Goal: Information Seeking & Learning: Learn about a topic

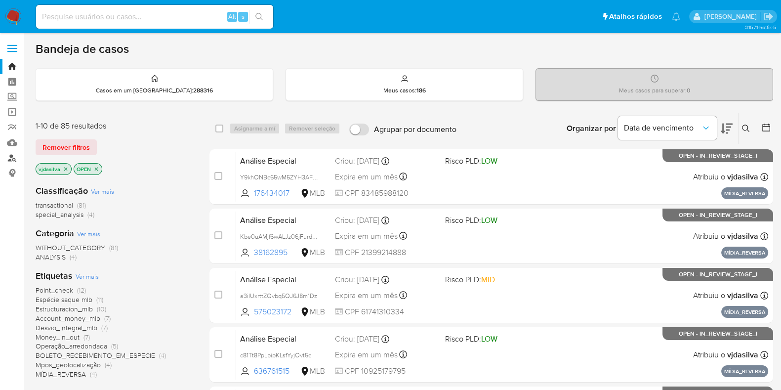
click at [11, 157] on link "Localizador de pessoas" at bounding box center [59, 157] width 118 height 15
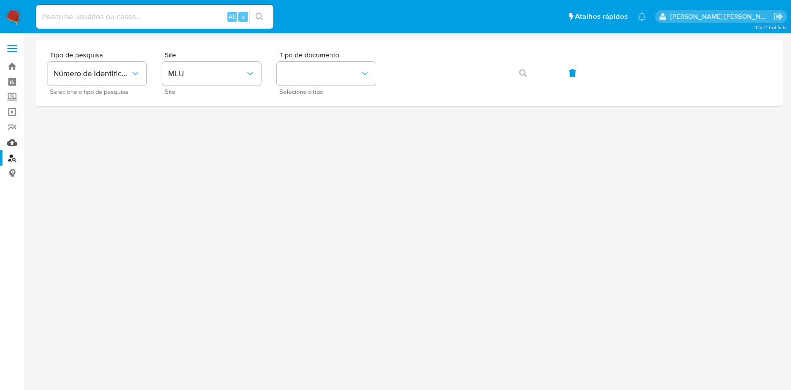
click at [13, 142] on link "Mulan" at bounding box center [59, 142] width 118 height 15
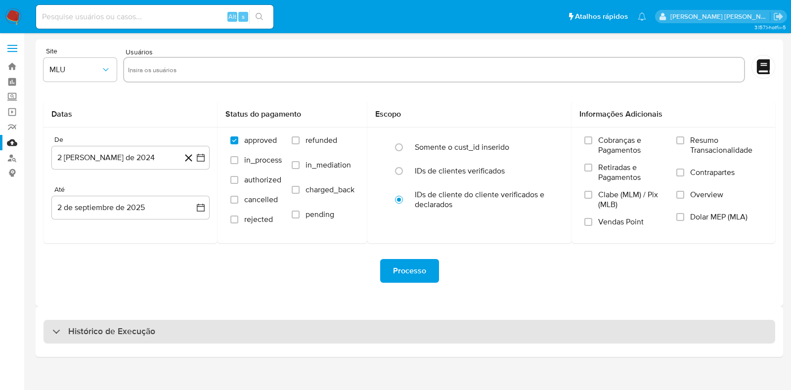
click at [154, 332] on h3 "Histórico de Execução" at bounding box center [111, 332] width 87 height 12
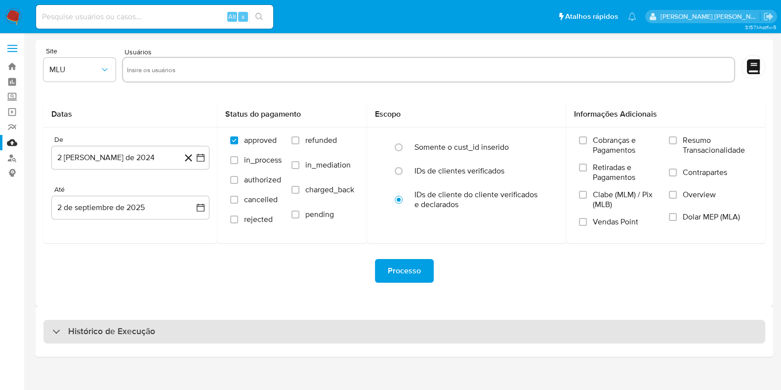
select select "10"
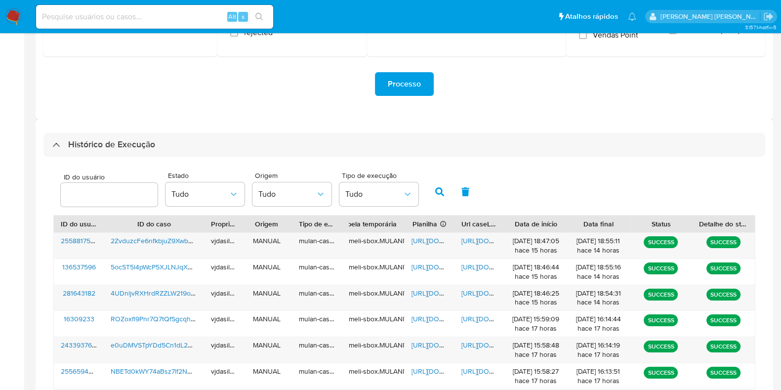
scroll to position [190, 0]
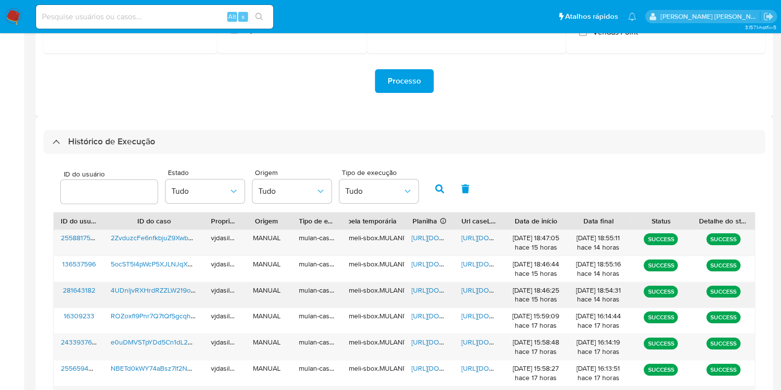
click at [471, 288] on span "[URL][DOMAIN_NAME]" at bounding box center [496, 290] width 68 height 10
click at [421, 285] on span "https://docs.google.com/spreadsheets/d/1xgo1t_o5mKWDl0fssFmUjEWK1Eph_RvlkVNAjtj…" at bounding box center [446, 290] width 68 height 10
click at [159, 292] on span "4UDnljvRXHrdRZZLW219os5R" at bounding box center [157, 290] width 92 height 10
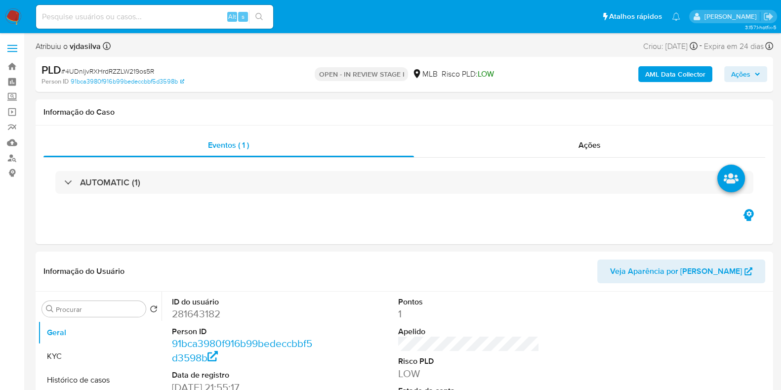
select select "10"
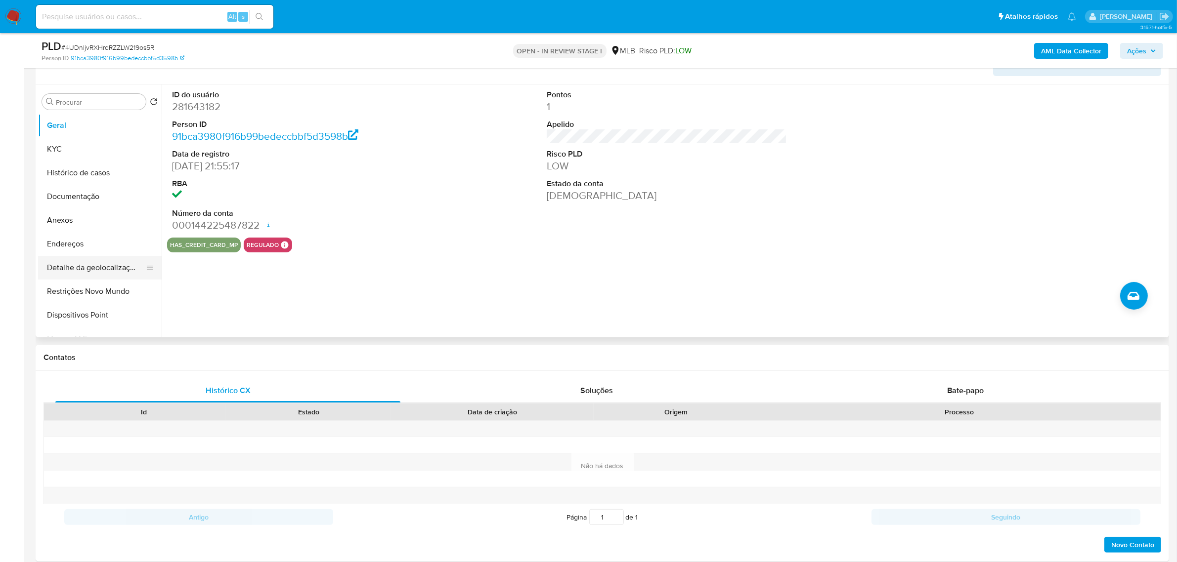
scroll to position [185, 0]
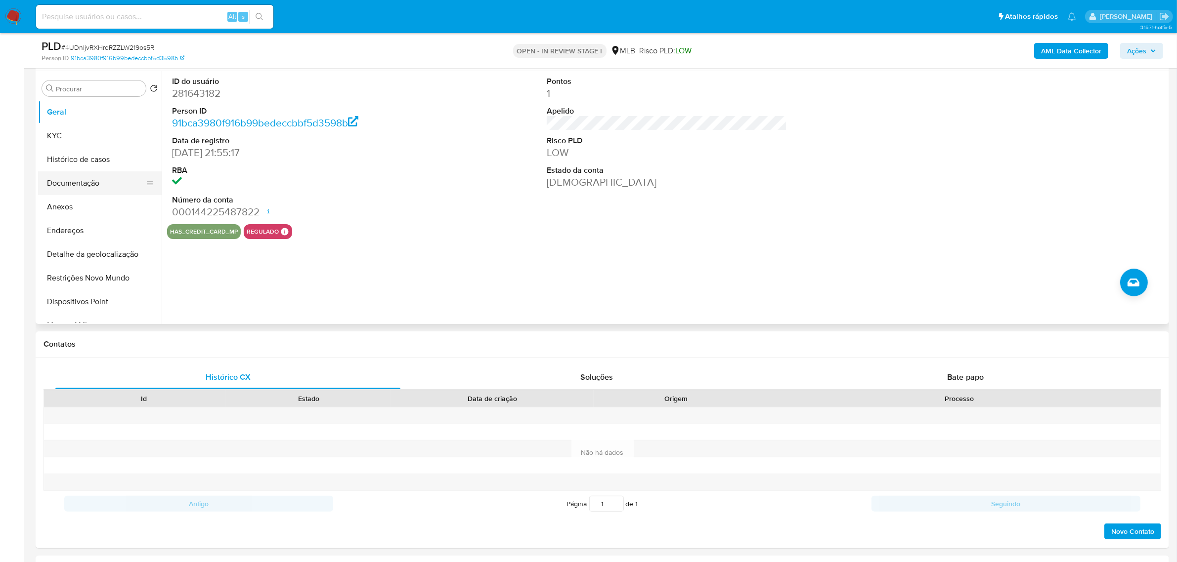
click at [100, 173] on button "Documentação" at bounding box center [96, 183] width 116 height 24
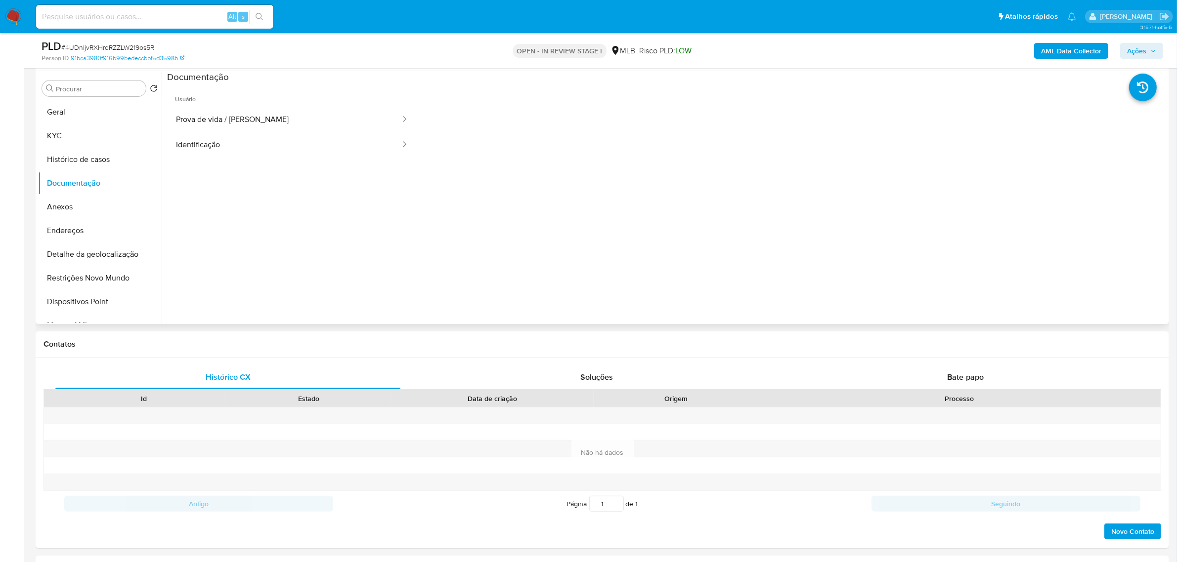
scroll to position [124, 0]
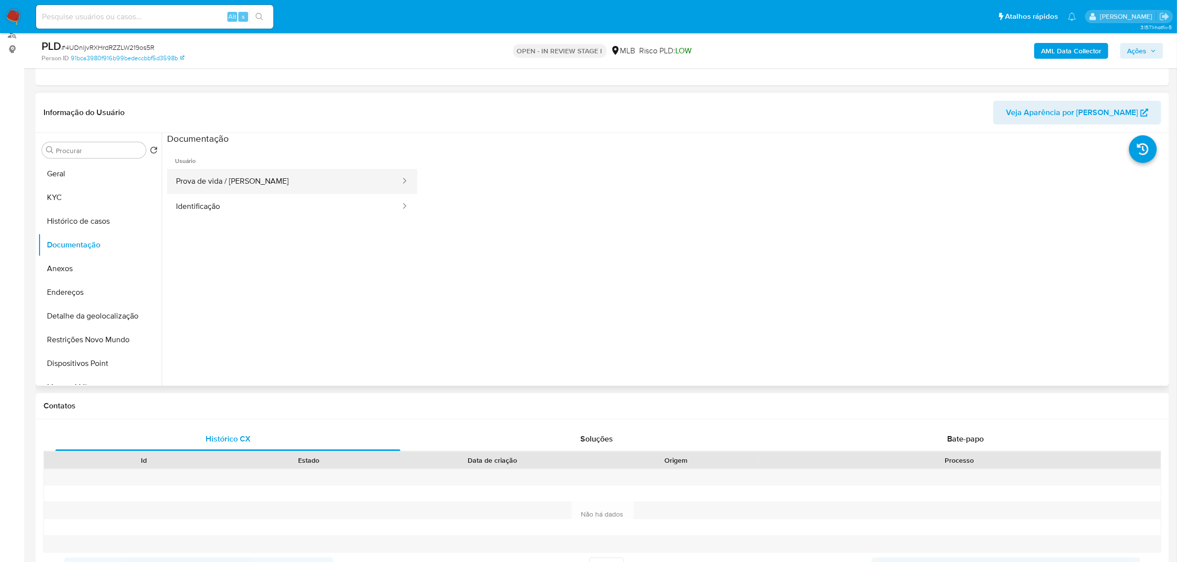
click at [263, 193] on button "Prova de vida / Selfie" at bounding box center [284, 181] width 234 height 25
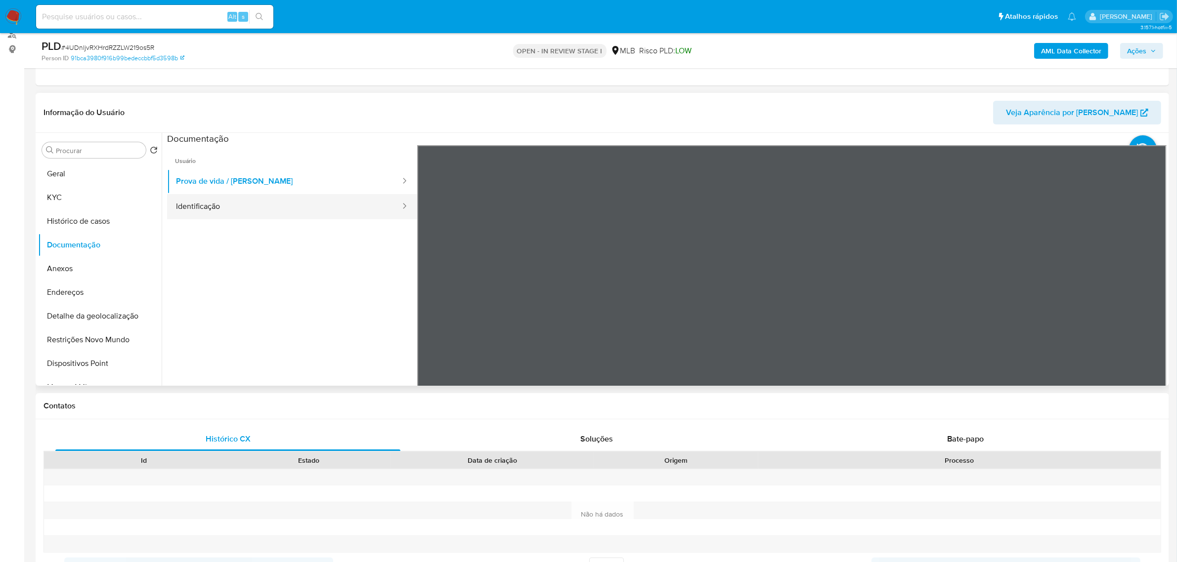
click at [215, 216] on button "Identificação" at bounding box center [284, 206] width 234 height 25
click at [790, 307] on icon at bounding box center [1154, 306] width 20 height 20
click at [428, 308] on icon at bounding box center [429, 306] width 6 height 10
click at [83, 270] on button "Anexos" at bounding box center [96, 269] width 116 height 24
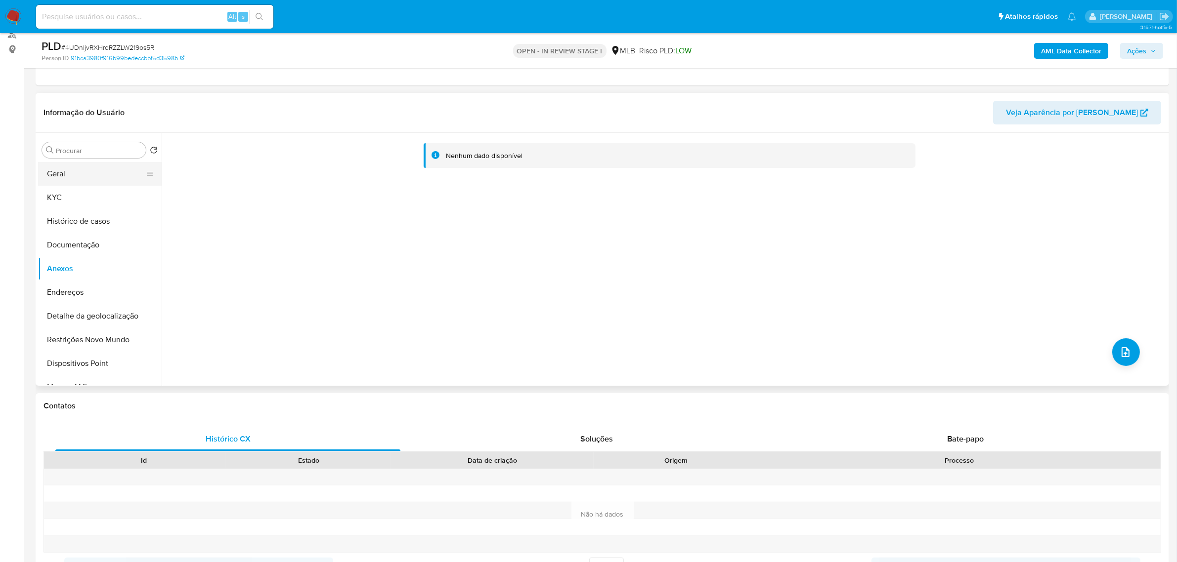
click at [98, 173] on button "Geral" at bounding box center [96, 174] width 116 height 24
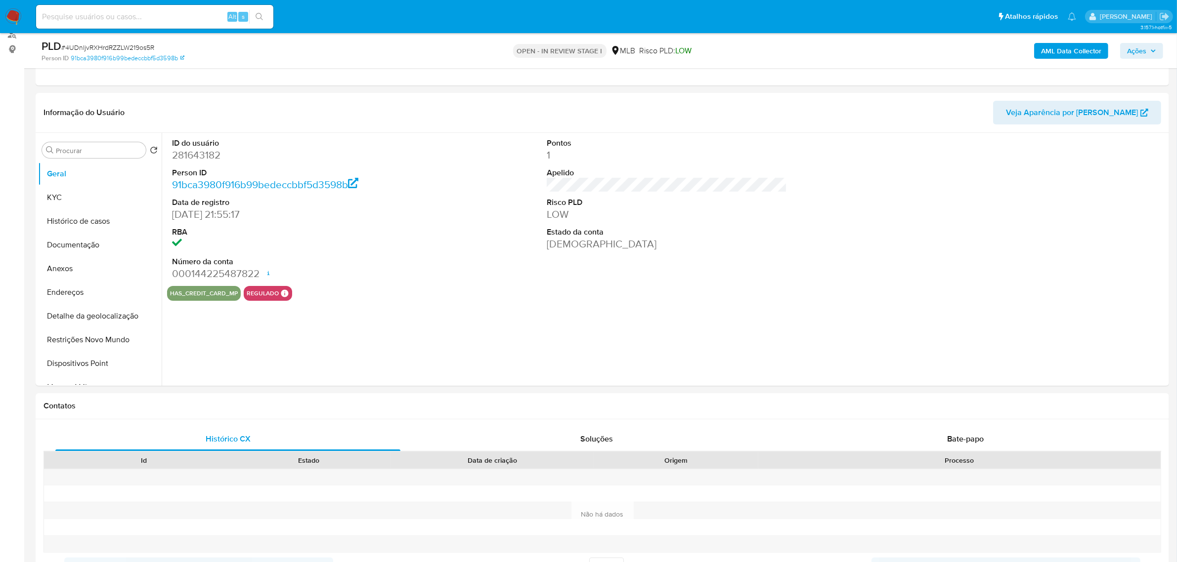
click at [464, 335] on div "ID do usuário 281643182 Person ID 91bca3980f916b99bedeccbbf5d3598b Data de regi…" at bounding box center [664, 259] width 1005 height 253
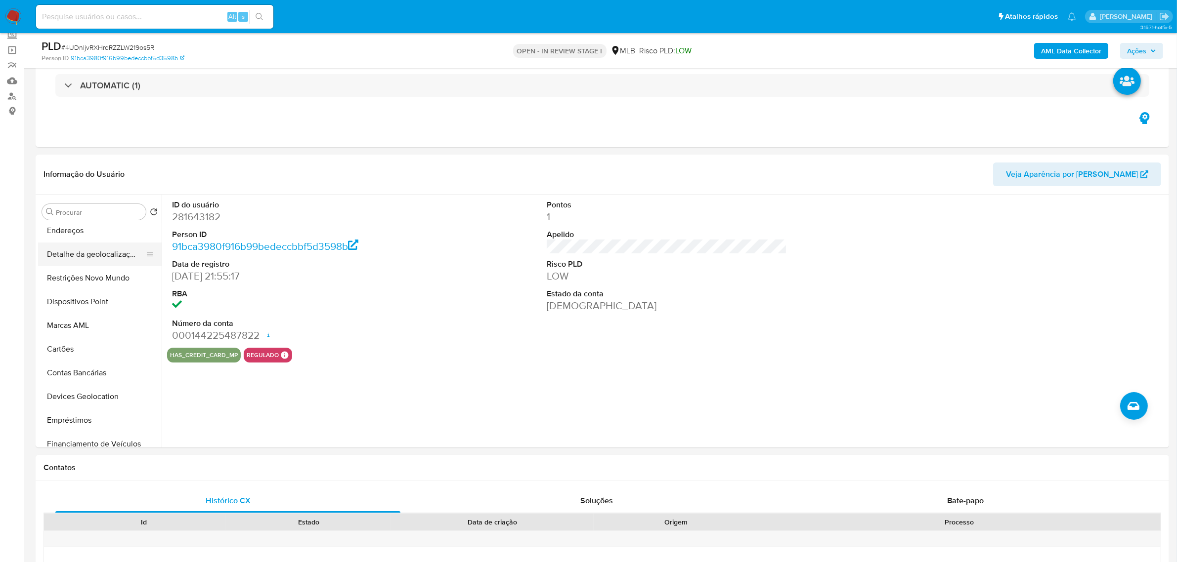
scroll to position [0, 0]
click at [74, 260] on button "KYC" at bounding box center [96, 260] width 116 height 24
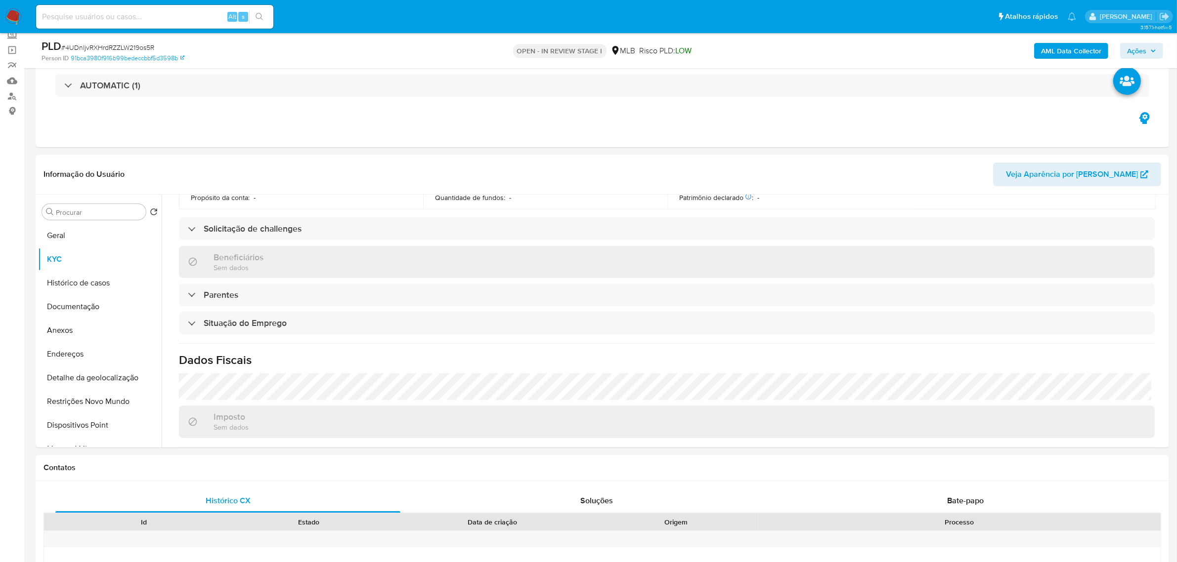
scroll to position [414, 0]
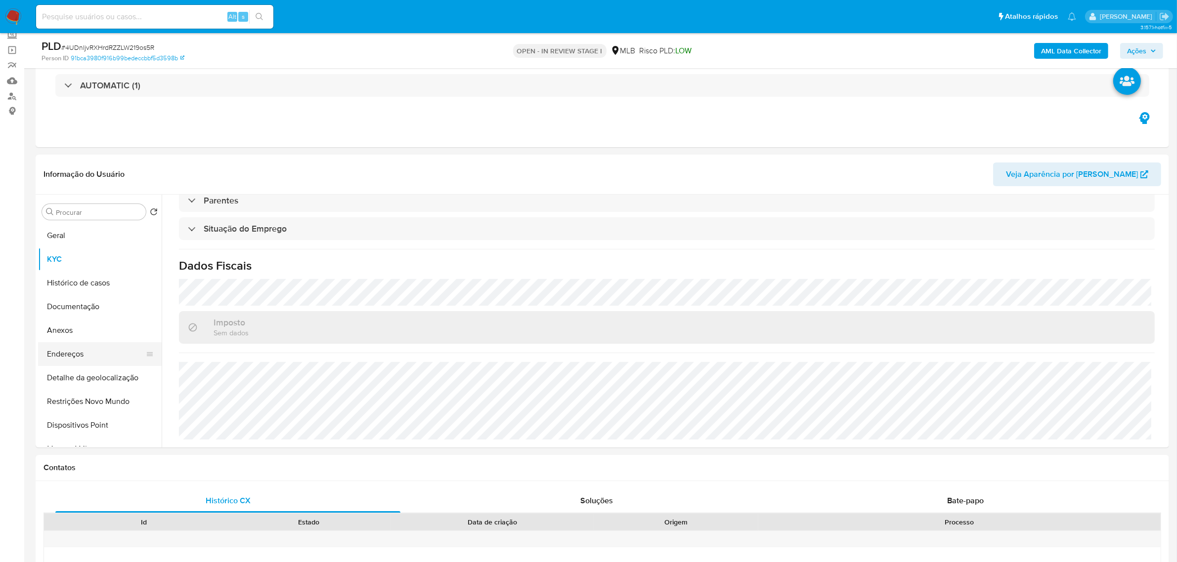
click at [98, 359] on button "Endereços" at bounding box center [96, 354] width 116 height 24
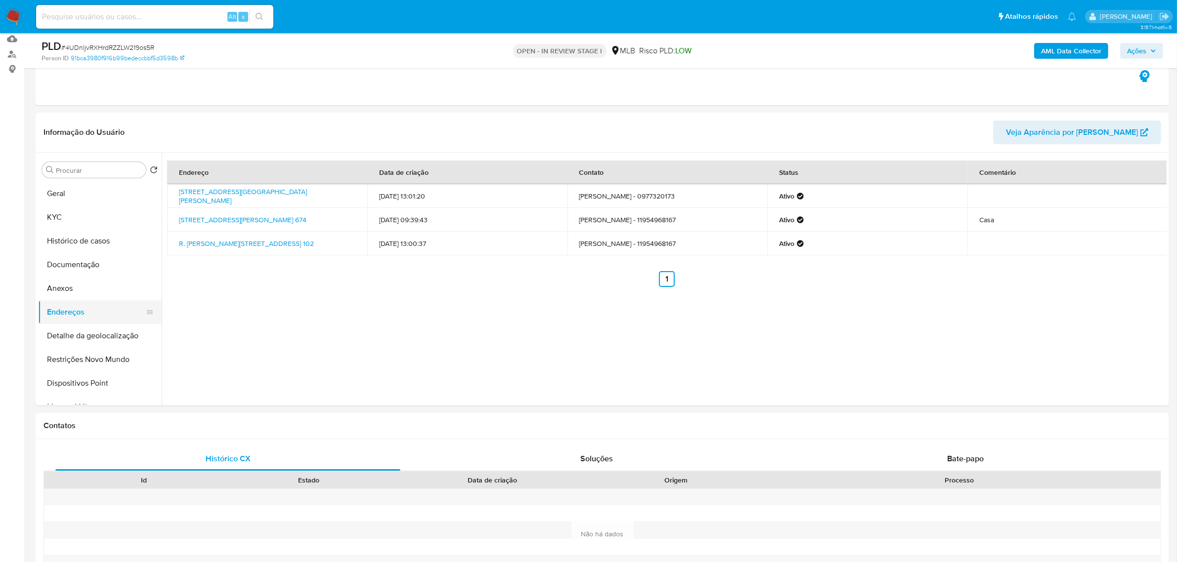
scroll to position [124, 0]
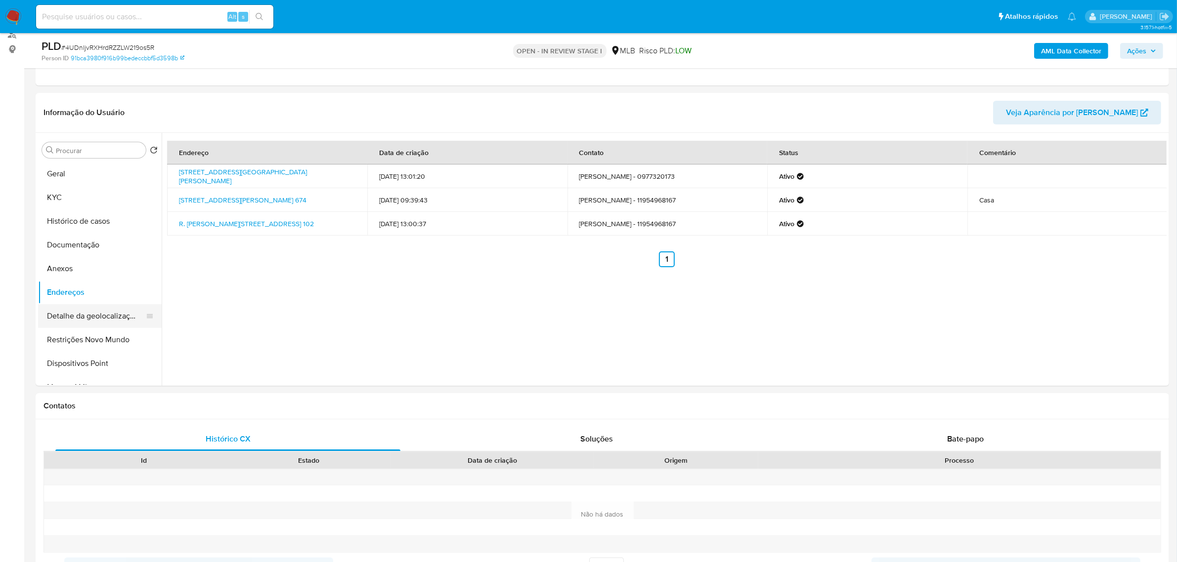
drag, startPoint x: 100, startPoint y: 312, endPoint x: 109, endPoint y: 311, distance: 8.5
click at [100, 312] on button "Detalhe da geolocalização" at bounding box center [96, 316] width 116 height 24
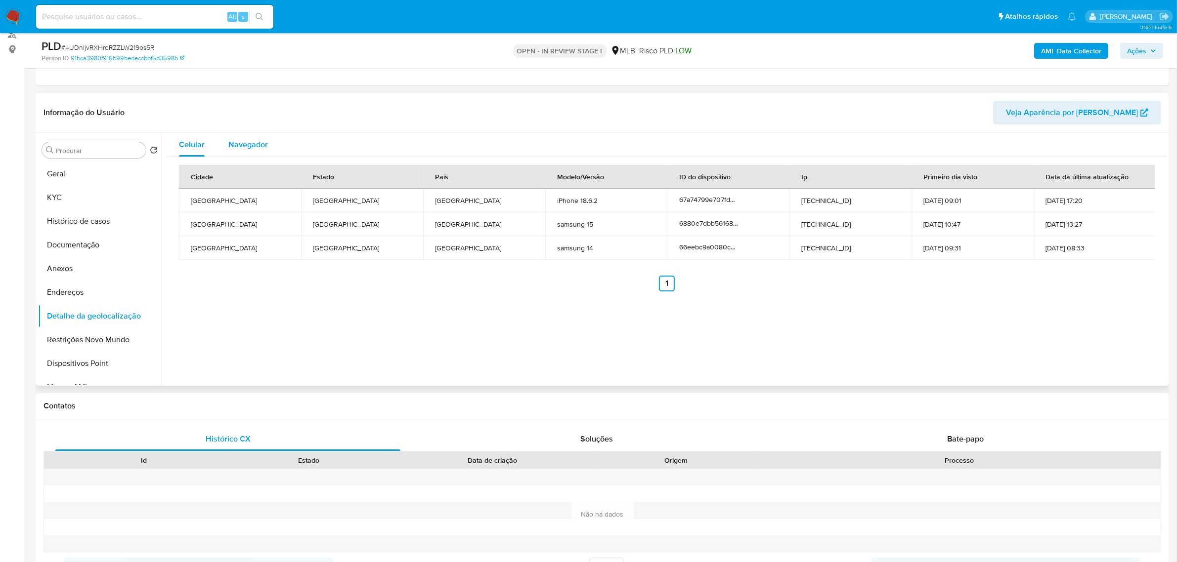
click at [258, 137] on div "Navegador" at bounding box center [248, 145] width 40 height 24
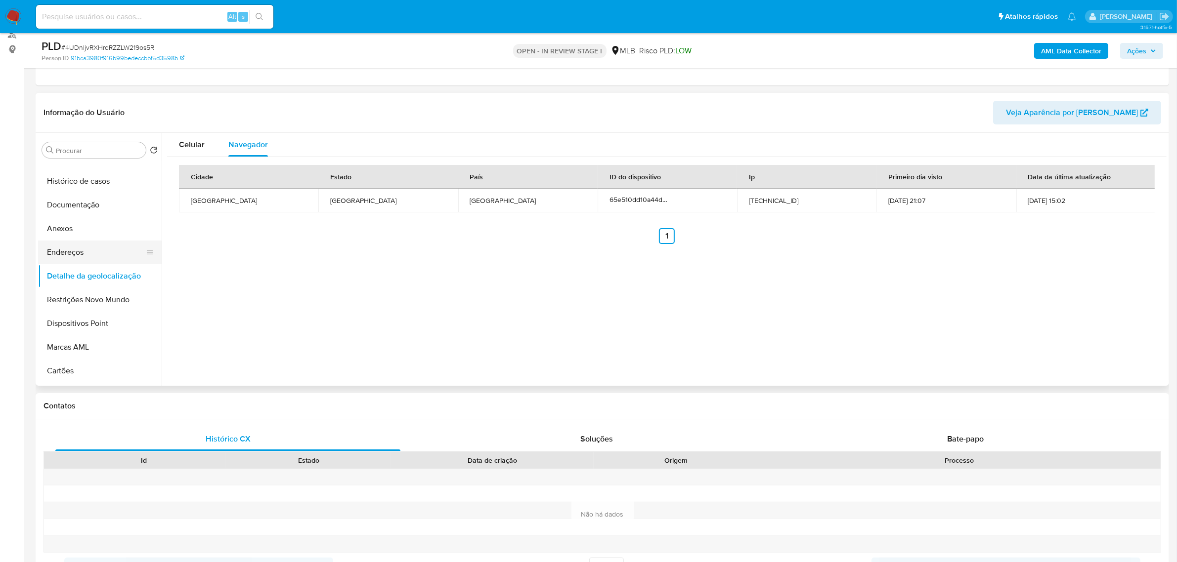
scroll to position [62, 0]
click at [110, 277] on button "Restrições Novo Mundo" at bounding box center [96, 278] width 116 height 24
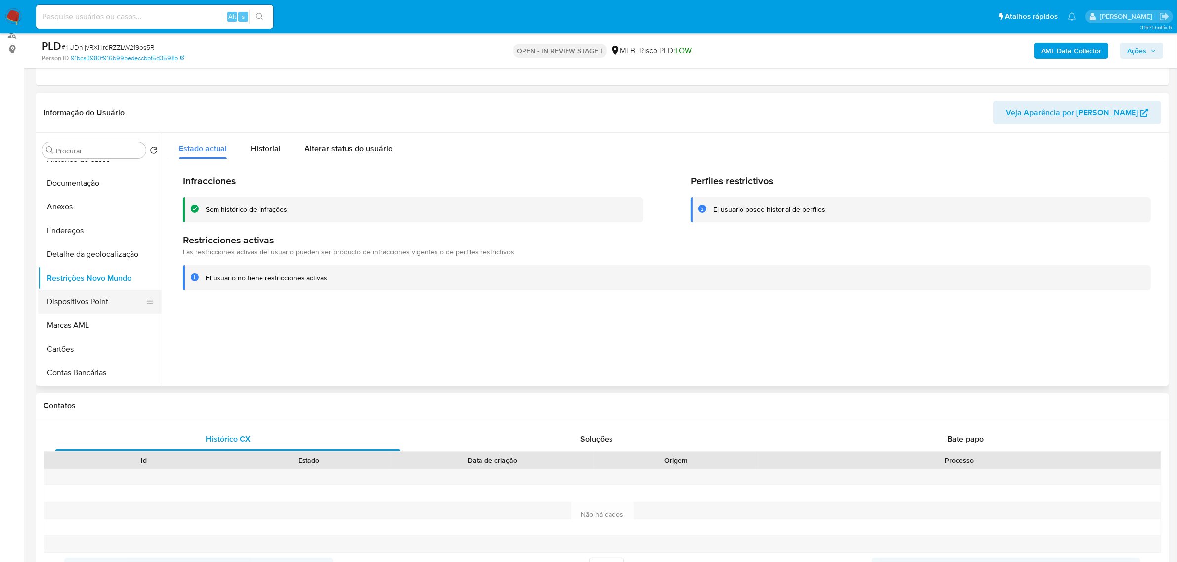
click at [91, 289] on button "Restrições Novo Mundo" at bounding box center [100, 278] width 124 height 24
click at [91, 296] on button "Dispositivos Point" at bounding box center [96, 302] width 116 height 24
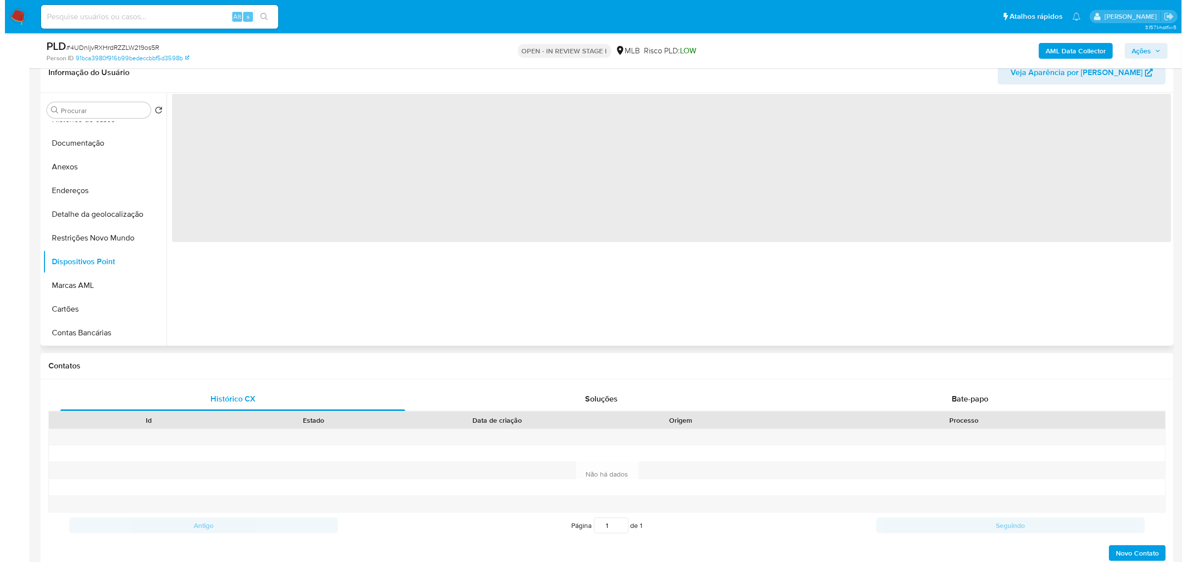
scroll to position [185, 0]
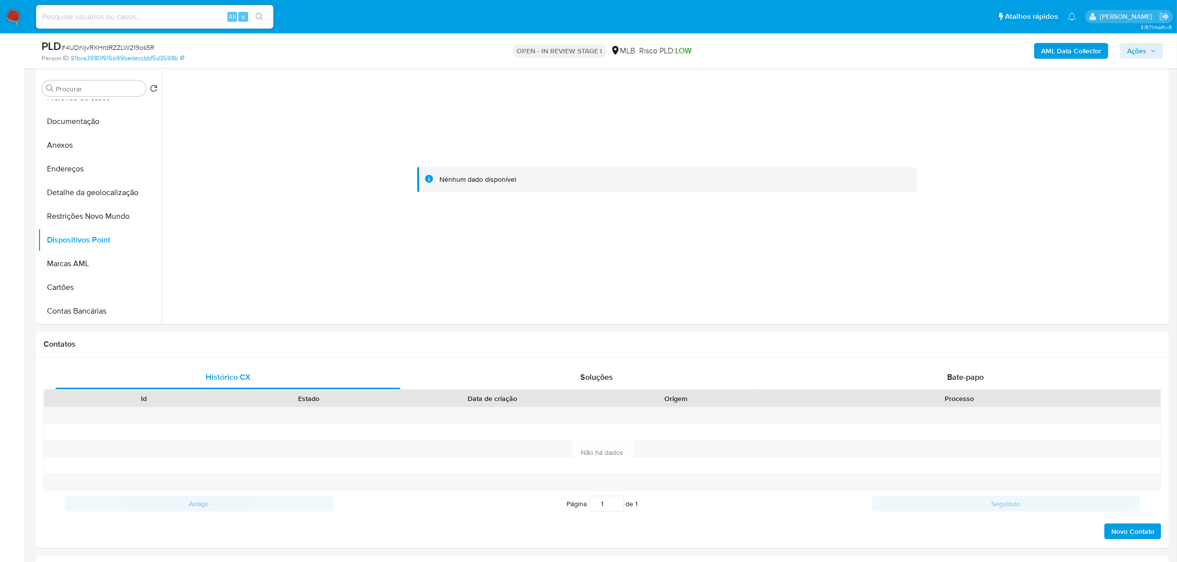
click at [790, 52] on b "AML Data Collector" at bounding box center [1071, 51] width 60 height 16
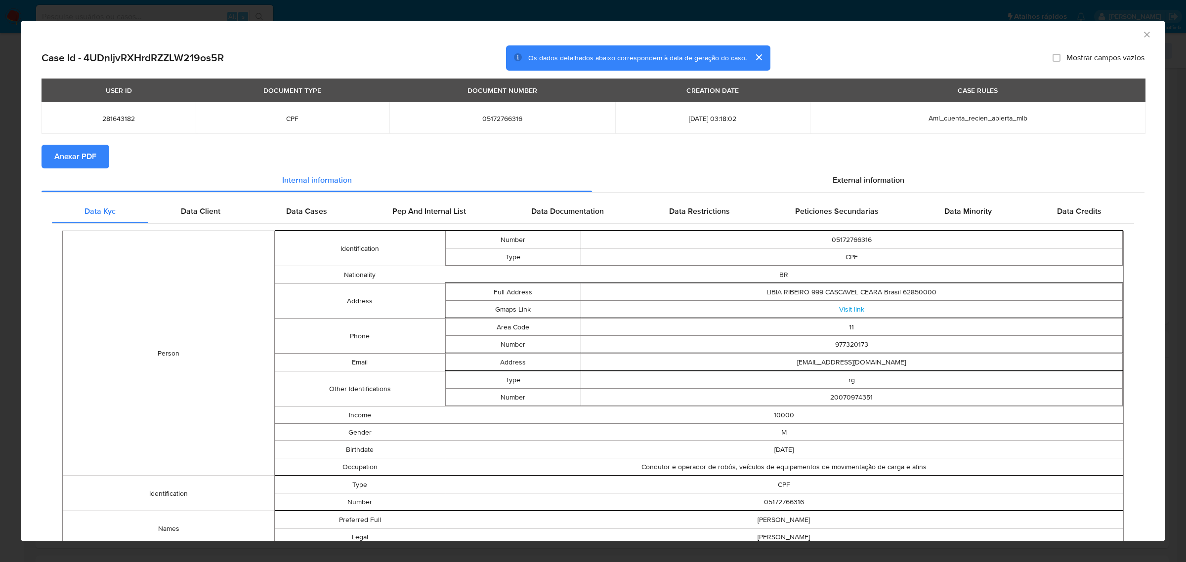
click at [93, 164] on span "Anexar PDF" at bounding box center [75, 157] width 42 height 22
click at [790, 172] on div "External information" at bounding box center [868, 182] width 552 height 24
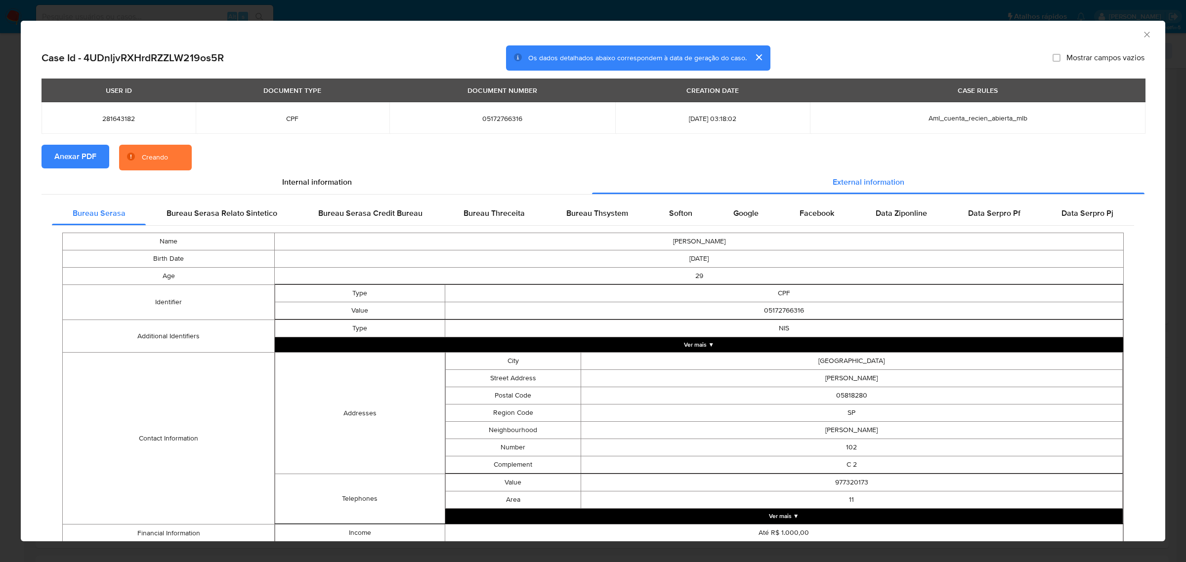
click at [663, 342] on button "Ver mais ▼" at bounding box center [699, 344] width 848 height 15
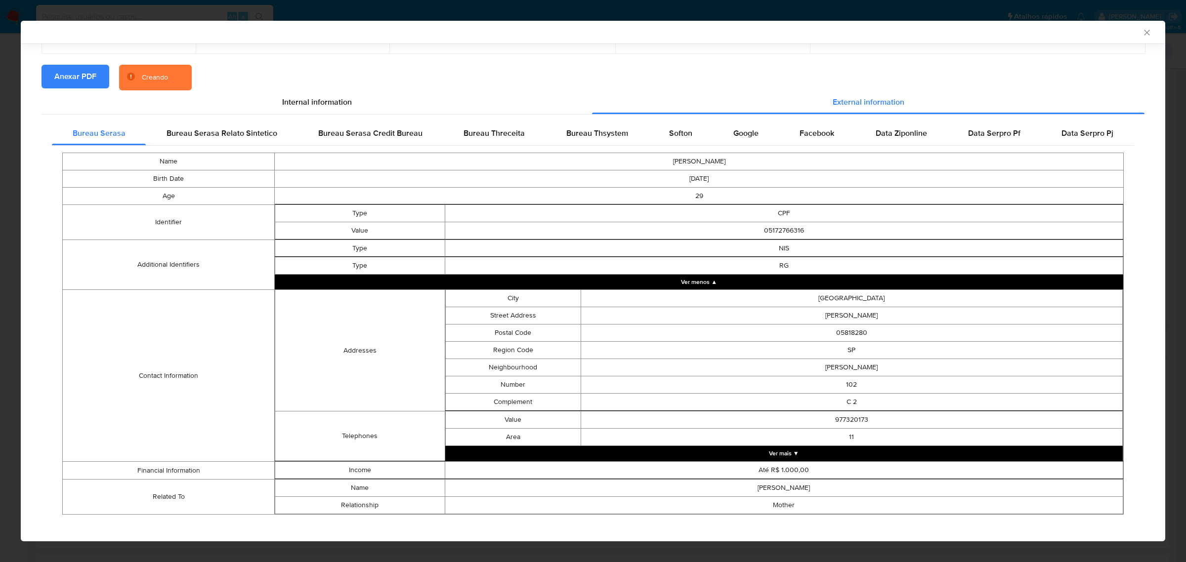
scroll to position [88, 0]
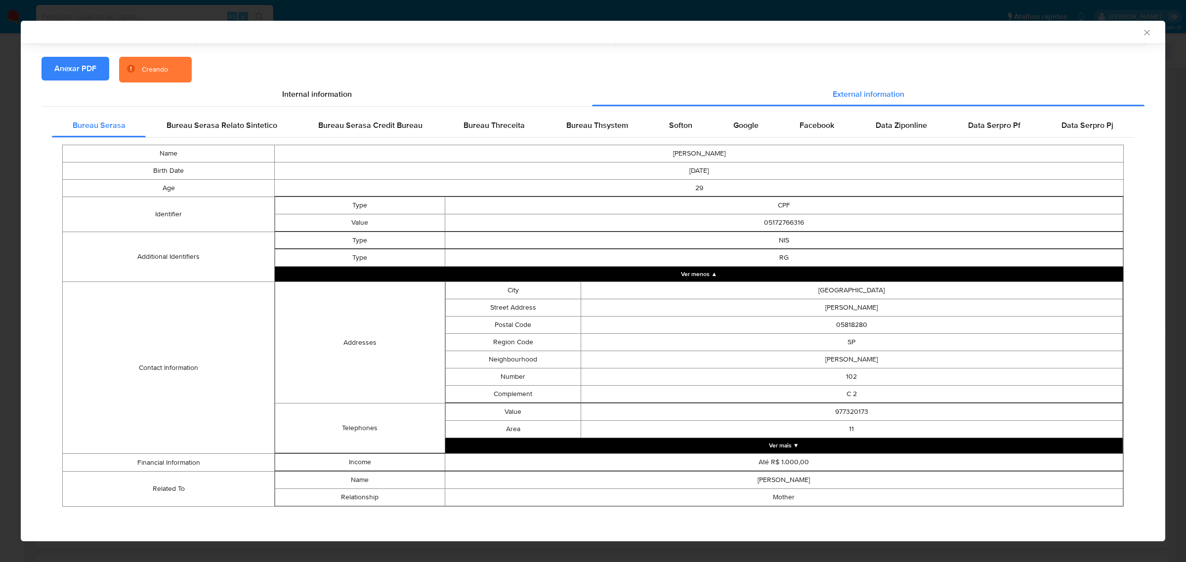
click at [758, 389] on button "Ver mais ▼" at bounding box center [784, 445] width 678 height 15
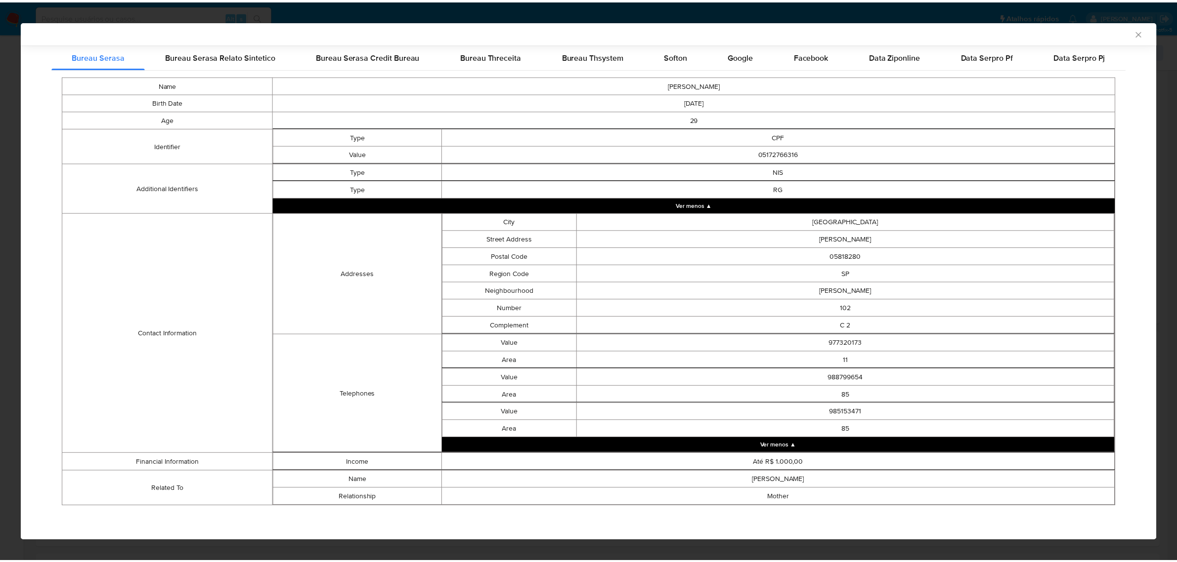
scroll to position [156, 0]
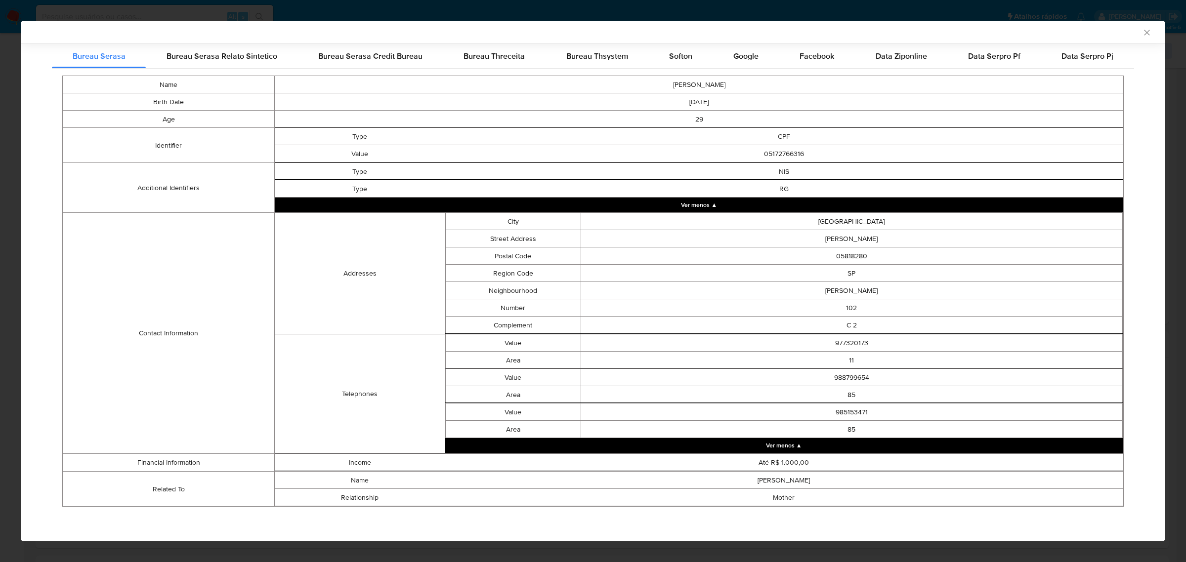
click at [790, 34] on icon "Fechar a janela" at bounding box center [1147, 33] width 10 height 10
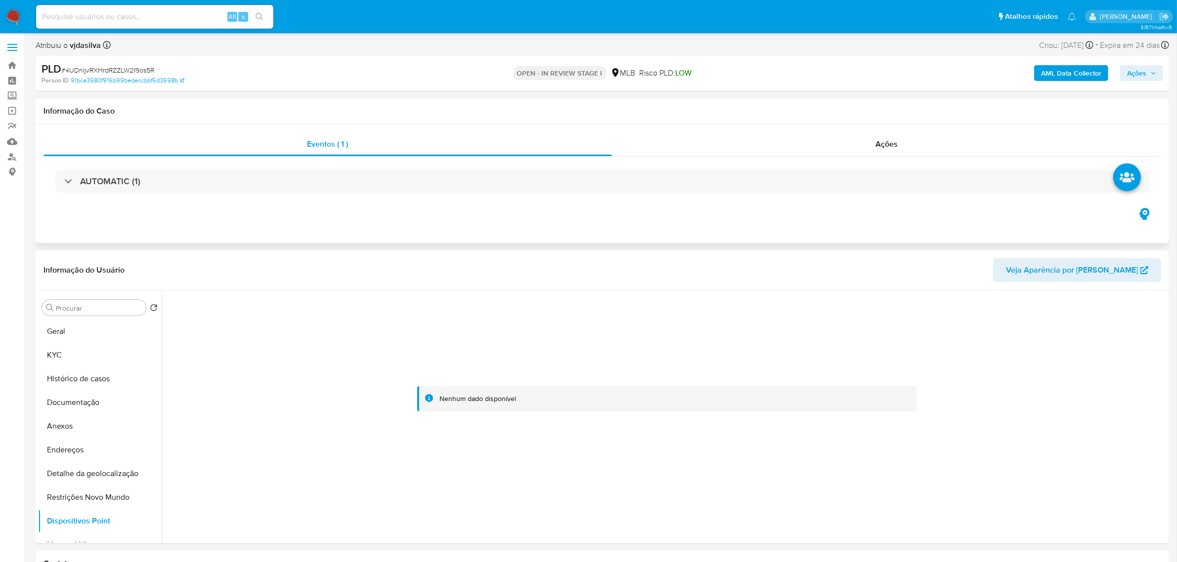
scroll to position [0, 0]
click at [77, 351] on button "KYC" at bounding box center [96, 356] width 116 height 24
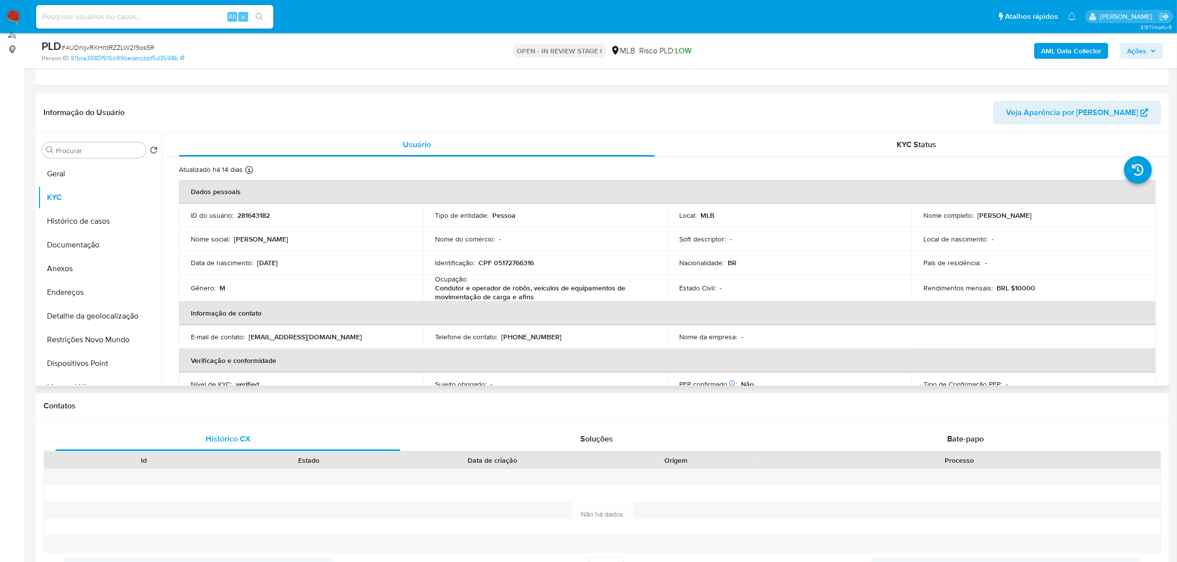
click at [472, 292] on p "Condutor e operador de robôs, veículos de equipamentos de movimentação de carga…" at bounding box center [543, 293] width 216 height 18
copy div "Ocupação : Condutor e operador de robôs, veículos de equipamentos de movimentaç…"
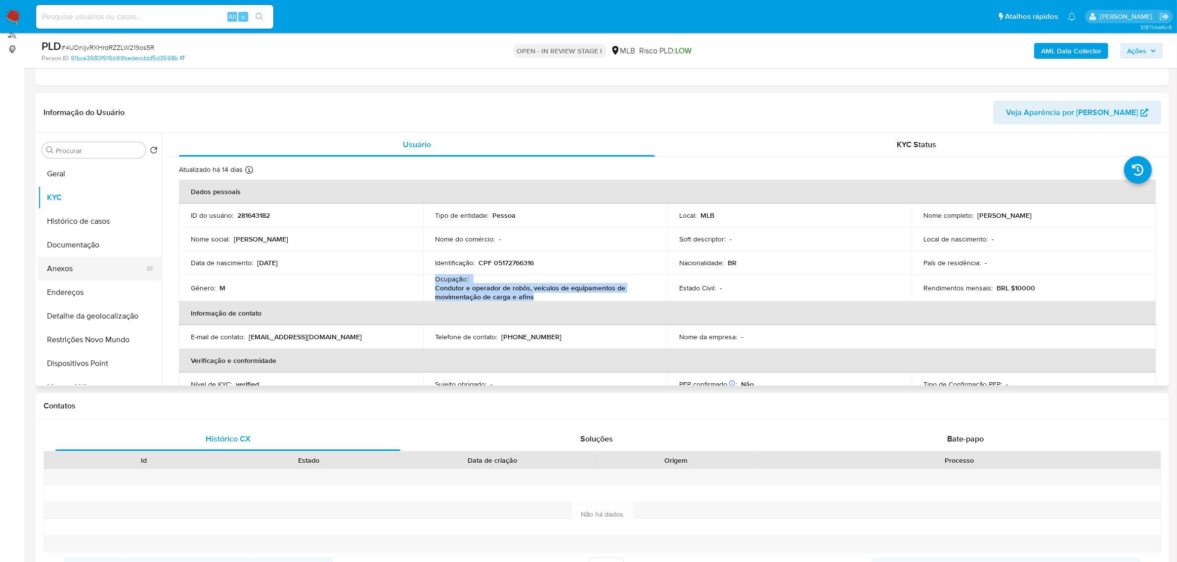
click at [89, 266] on button "Anexos" at bounding box center [96, 269] width 116 height 24
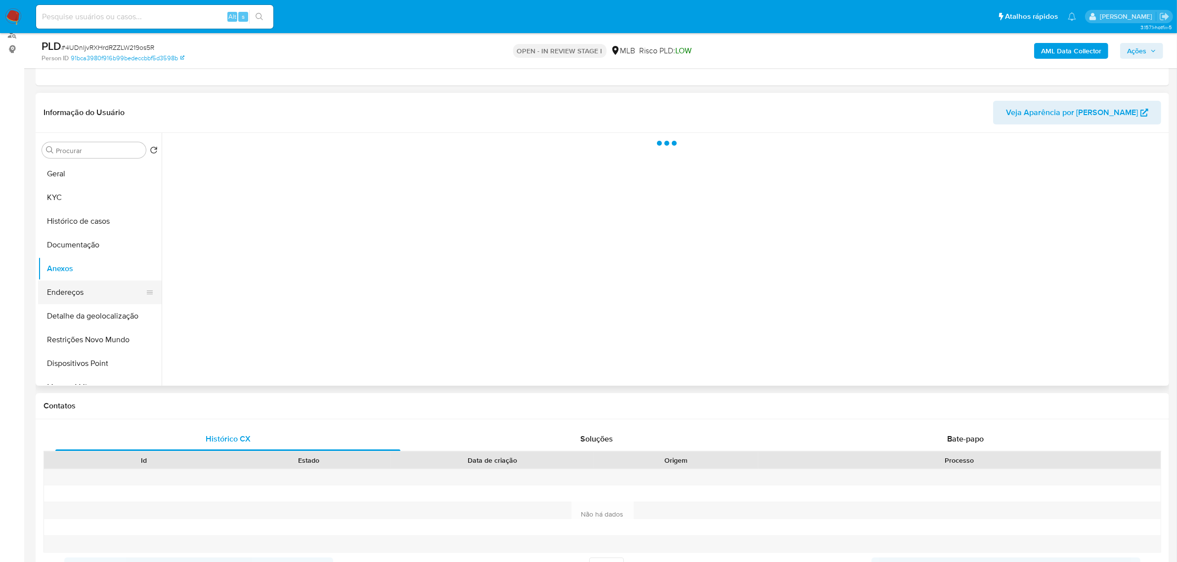
click at [91, 288] on button "Endereços" at bounding box center [96, 293] width 116 height 24
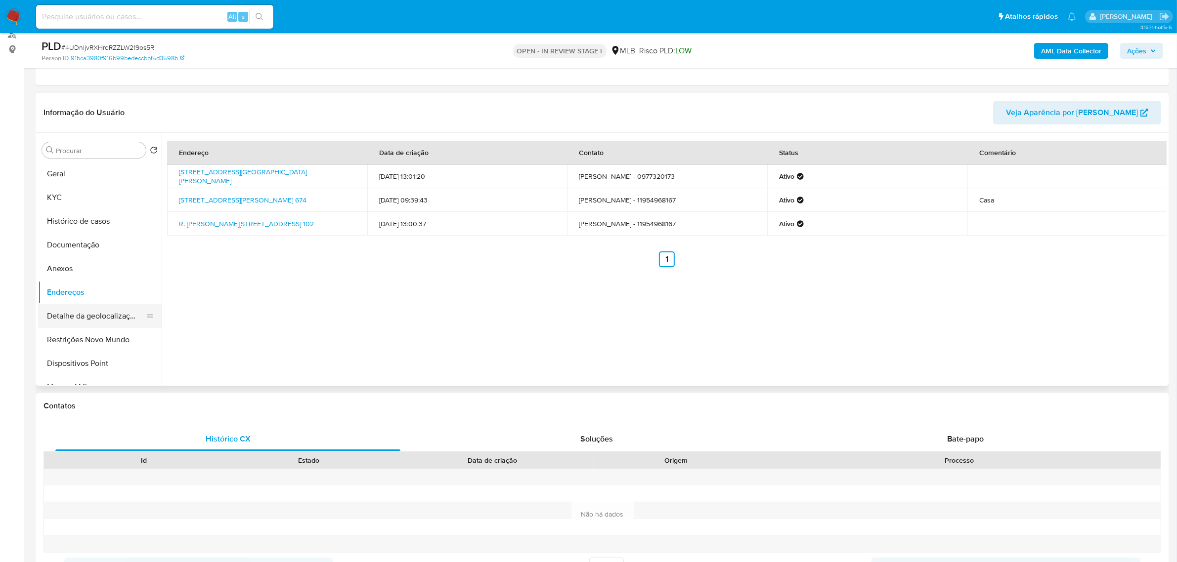
click at [115, 310] on button "Detalhe da geolocalização" at bounding box center [96, 316] width 116 height 24
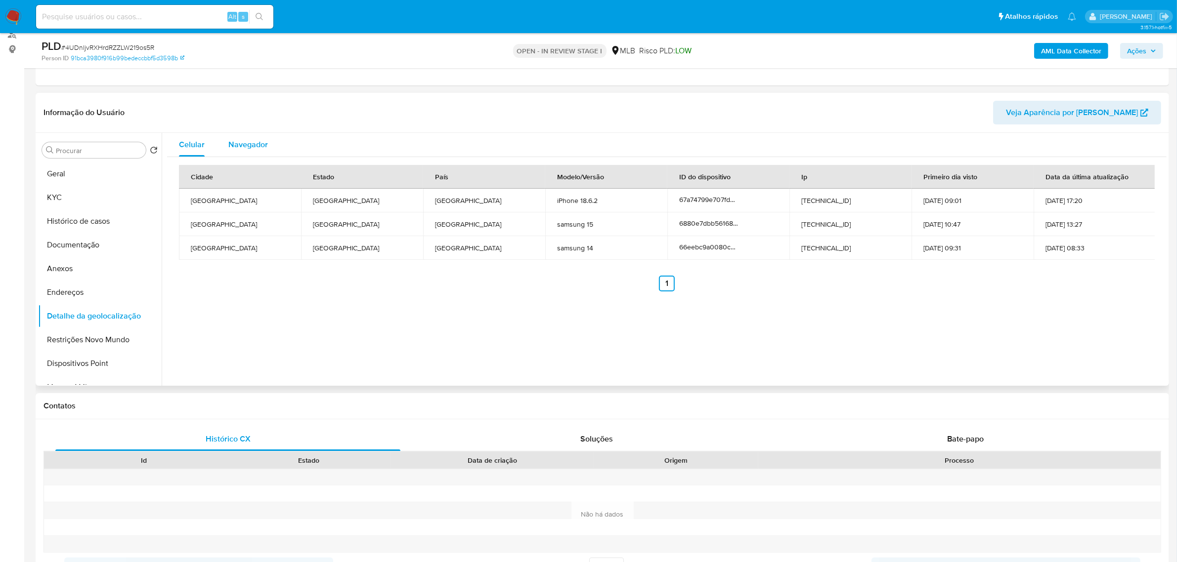
click at [235, 139] on span "Navegador" at bounding box center [248, 144] width 40 height 11
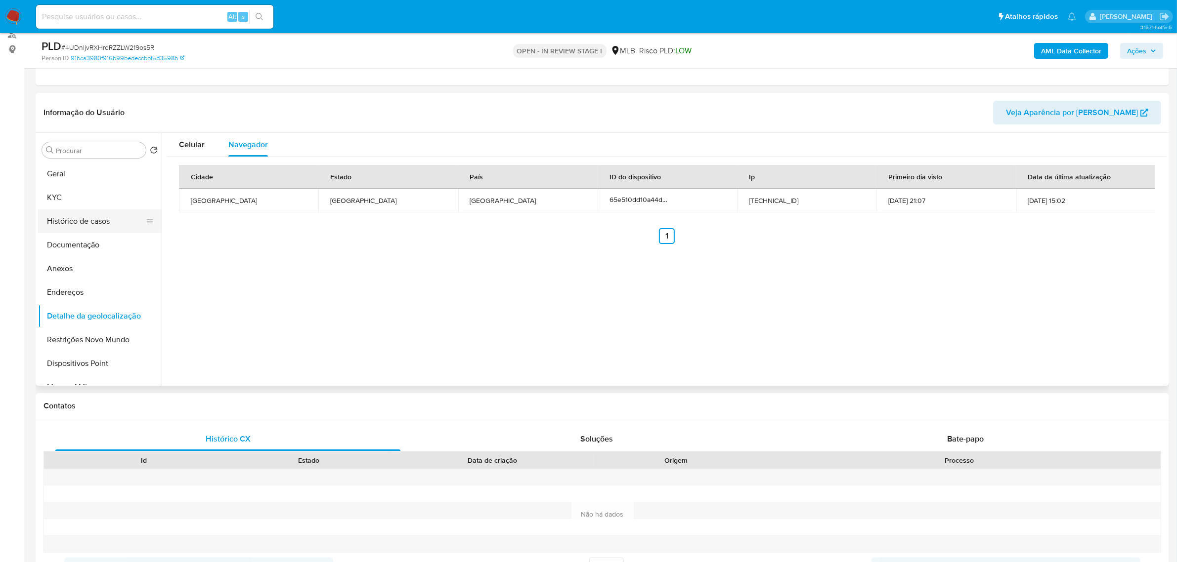
click at [100, 227] on button "Histórico de casos" at bounding box center [96, 222] width 116 height 24
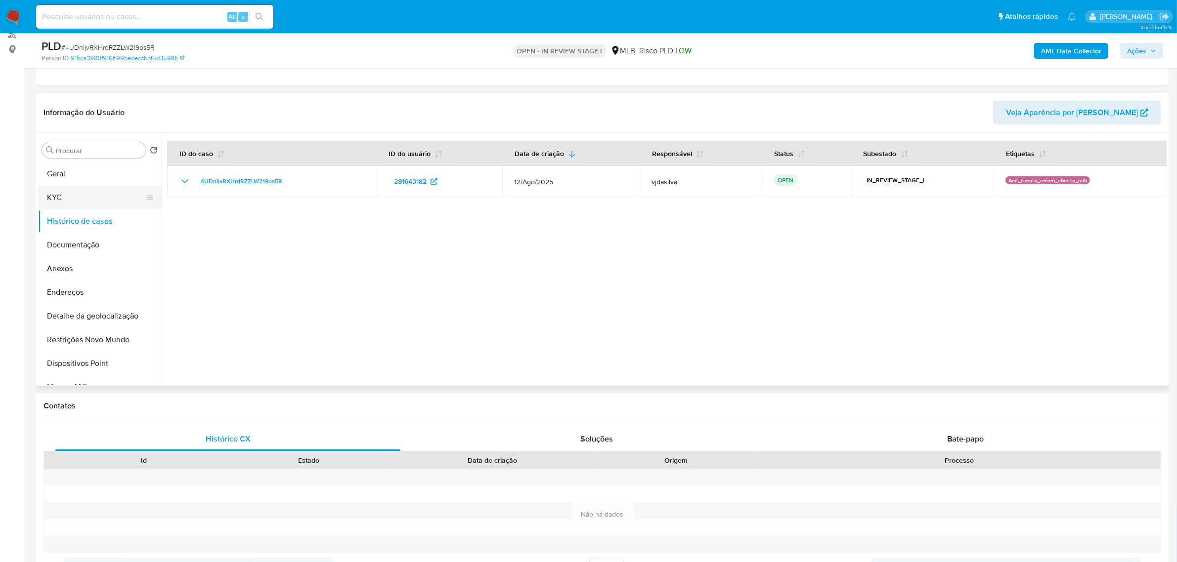
click at [107, 188] on button "KYC" at bounding box center [96, 198] width 116 height 24
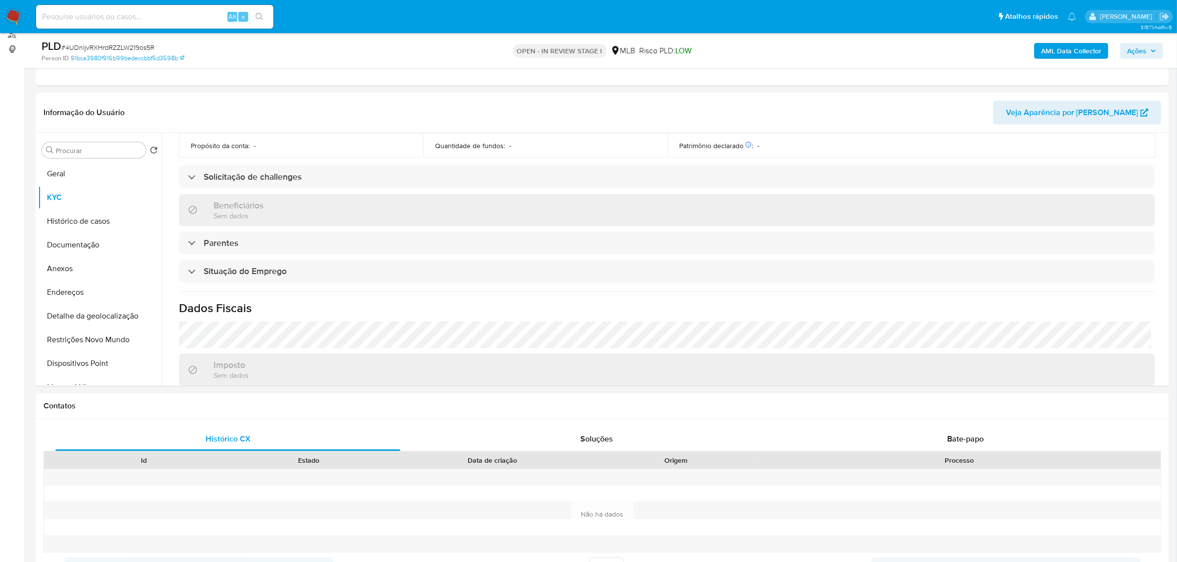
scroll to position [414, 0]
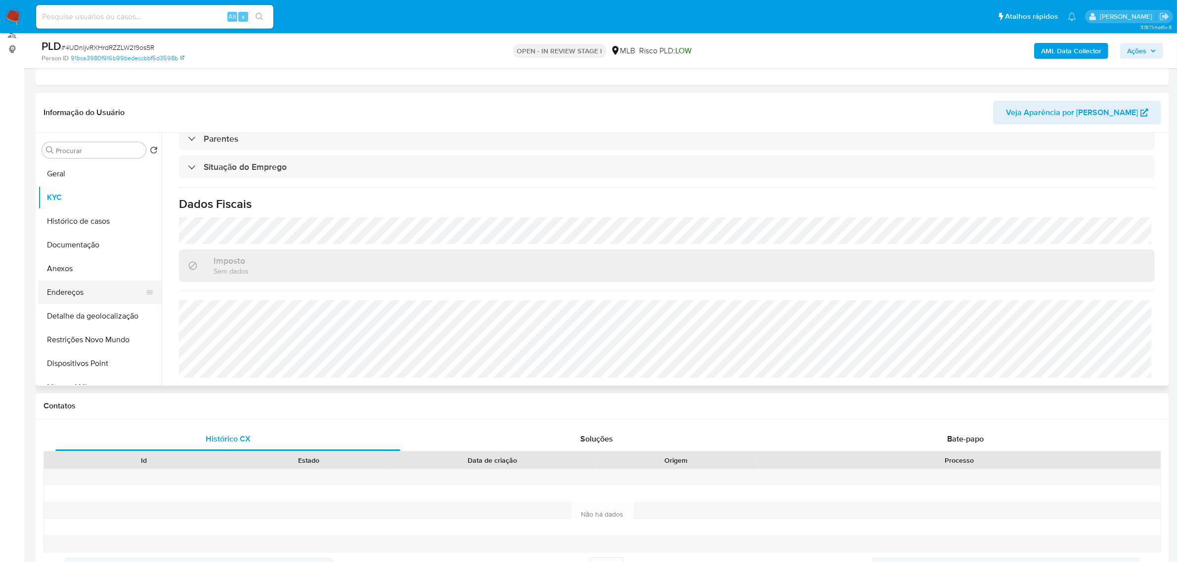
click at [70, 281] on button "Endereços" at bounding box center [96, 293] width 116 height 24
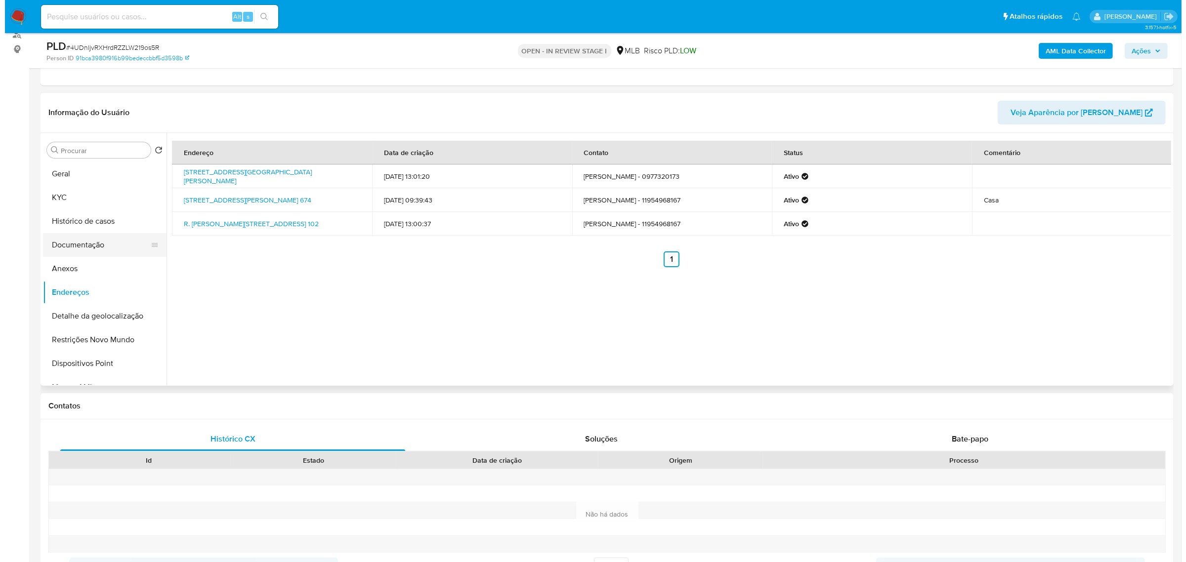
scroll to position [62, 0]
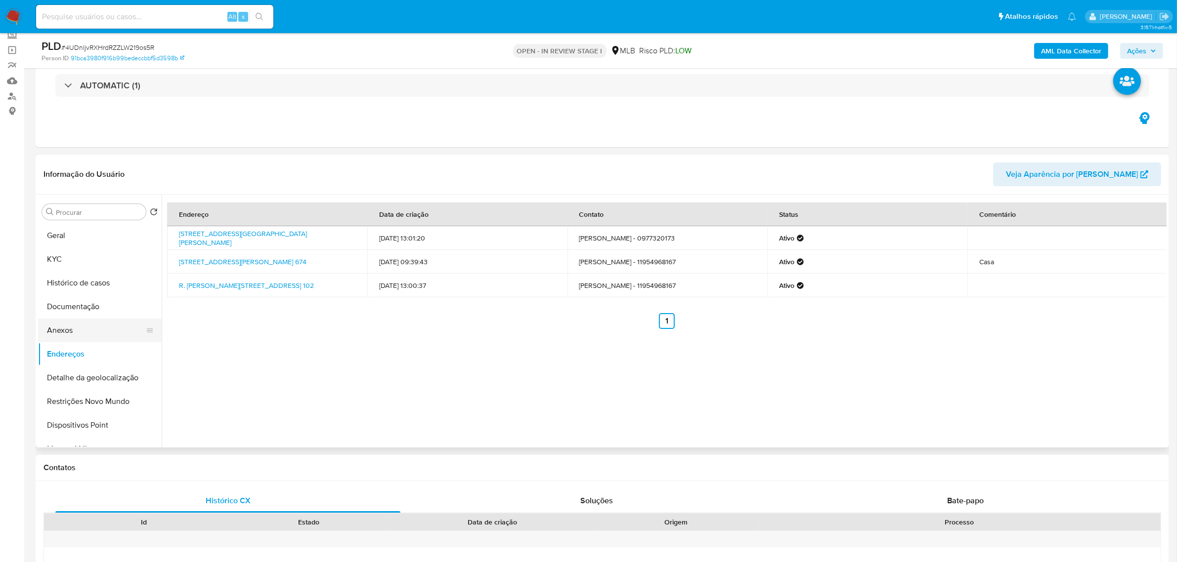
click at [92, 337] on button "Anexos" at bounding box center [96, 331] width 116 height 24
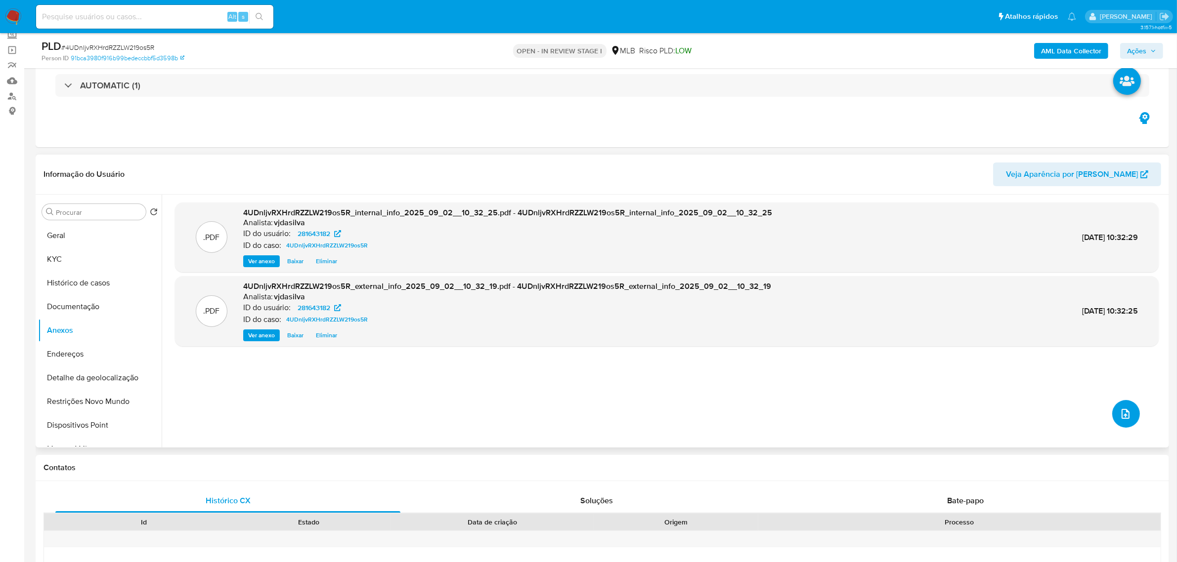
click at [790, 389] on button "upload-file" at bounding box center [1126, 414] width 28 height 28
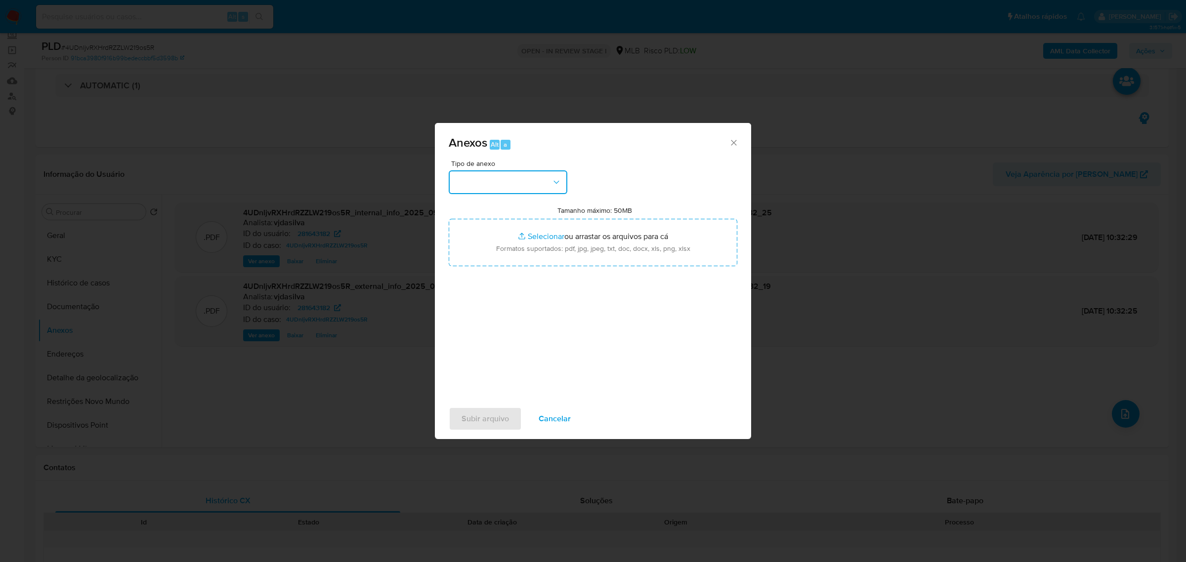
click at [525, 173] on button "button" at bounding box center [508, 182] width 119 height 24
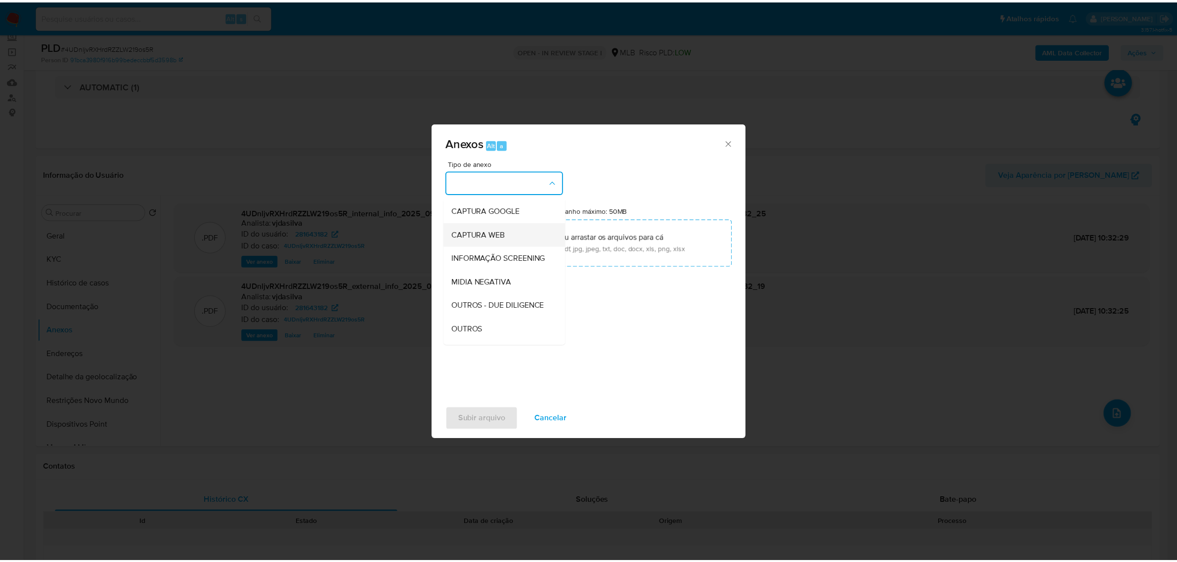
scroll to position [152, 0]
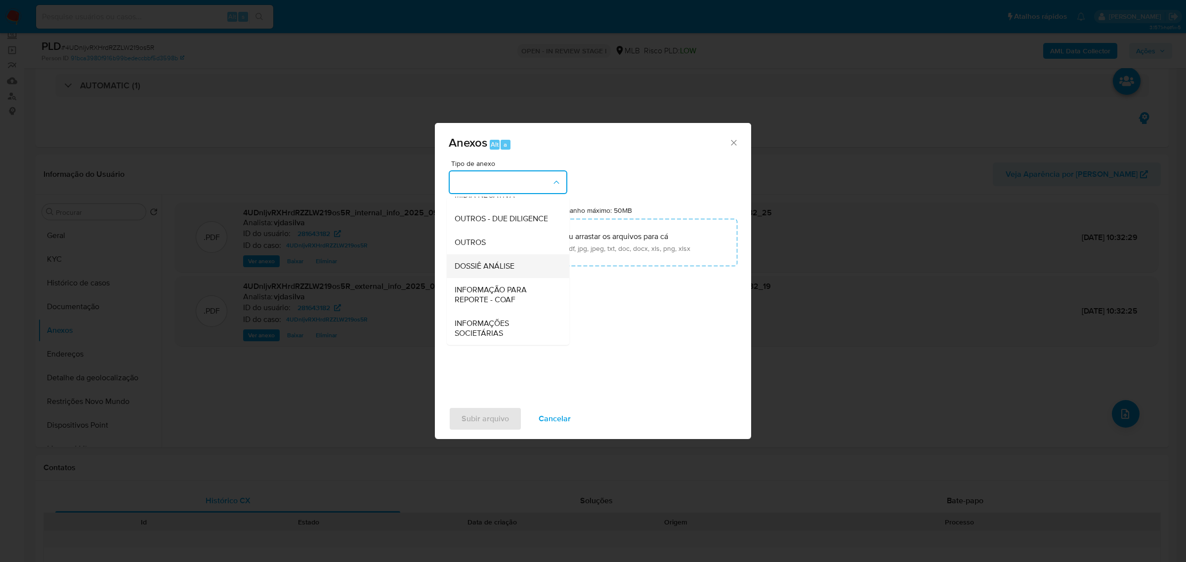
click at [522, 270] on div "DOSSIÊ ANÁLISE" at bounding box center [505, 266] width 101 height 24
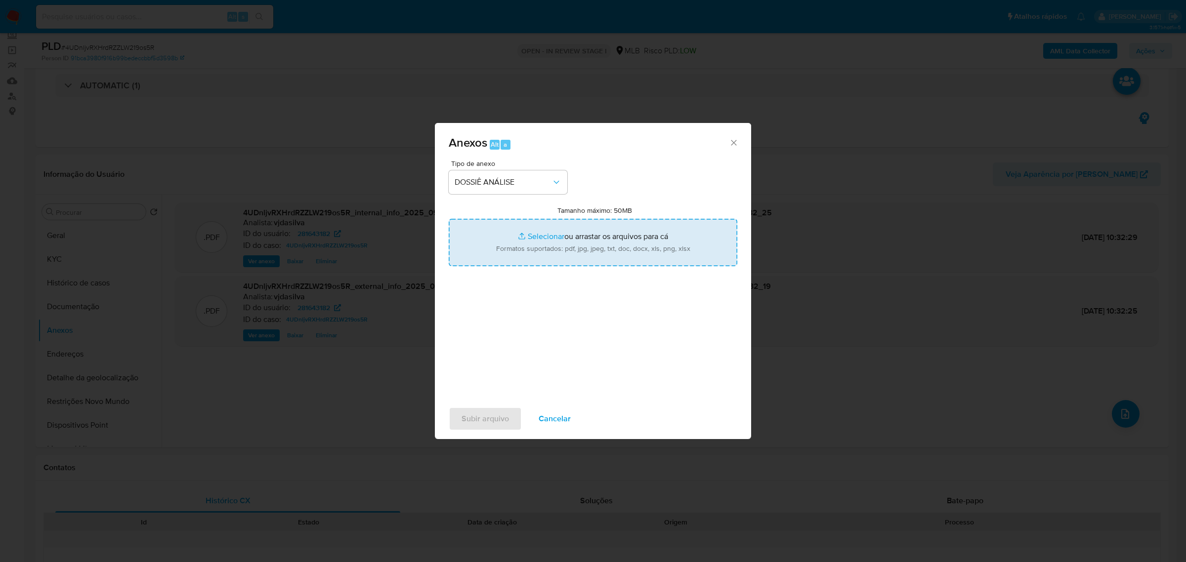
type input "C:\fakepath\SAR - XXXX - CPF 05172766316 - JOSE MATHEUS DA SILVA INACIO.pdf"
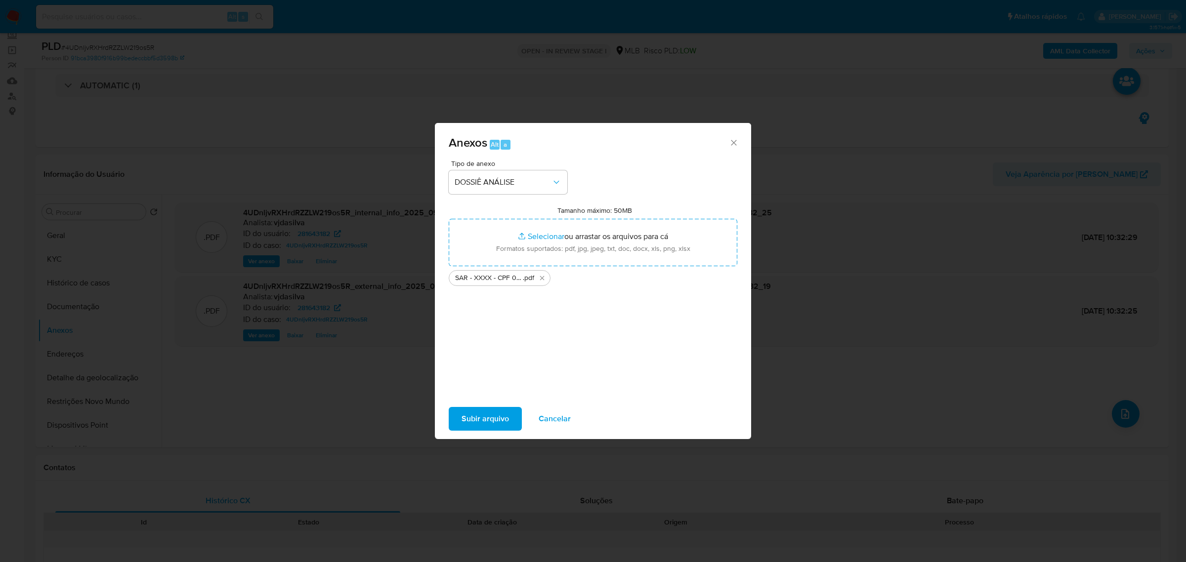
click at [483, 389] on span "Subir arquivo" at bounding box center [485, 419] width 47 height 22
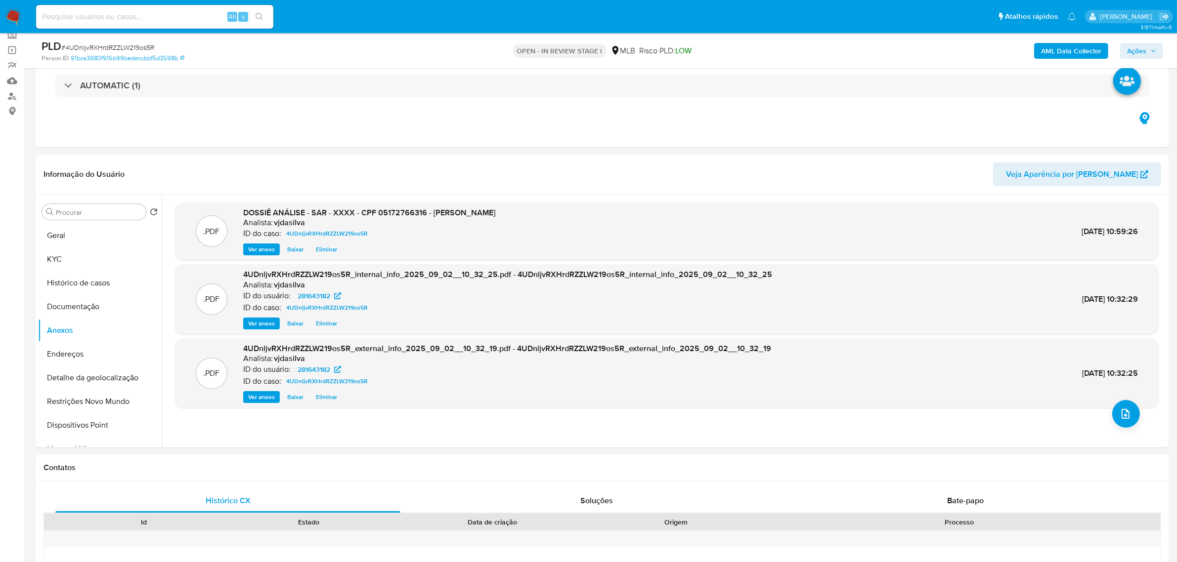
drag, startPoint x: 1144, startPoint y: 45, endPoint x: 1141, endPoint y: 50, distance: 5.1
click at [790, 49] on span "Ações" at bounding box center [1136, 51] width 19 height 16
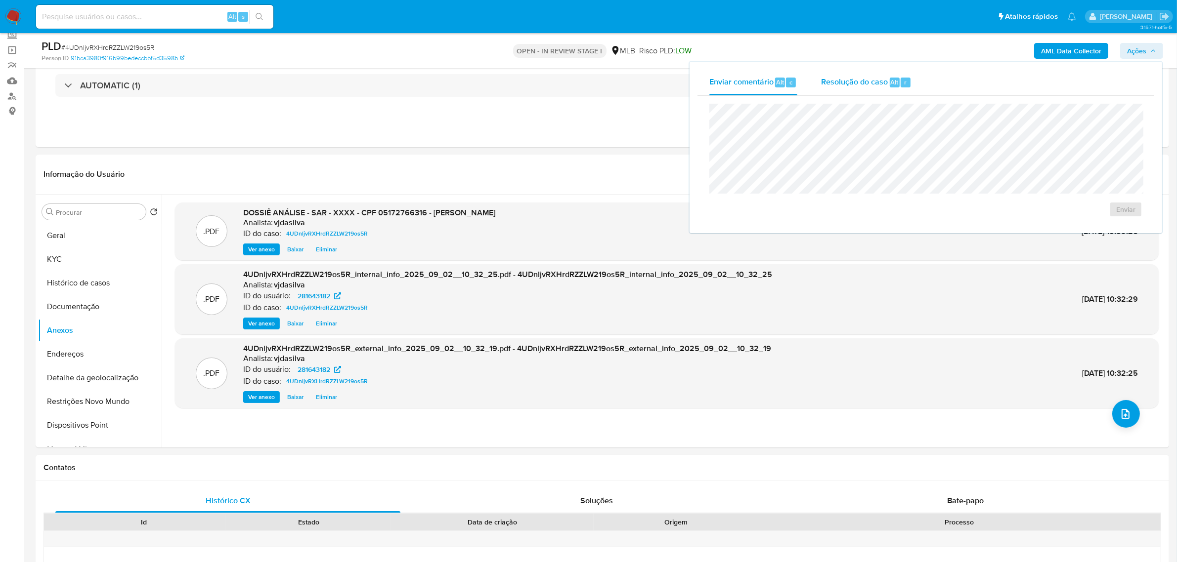
click at [790, 83] on span "Resolução do caso" at bounding box center [854, 81] width 67 height 11
click at [790, 232] on span "ROI Proposal" at bounding box center [1101, 225] width 51 height 14
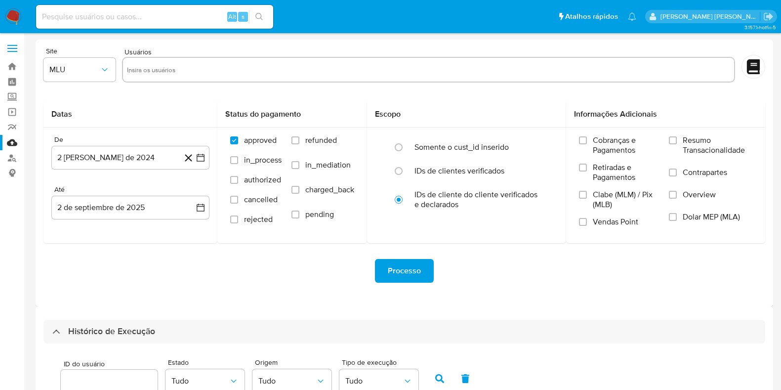
select select "10"
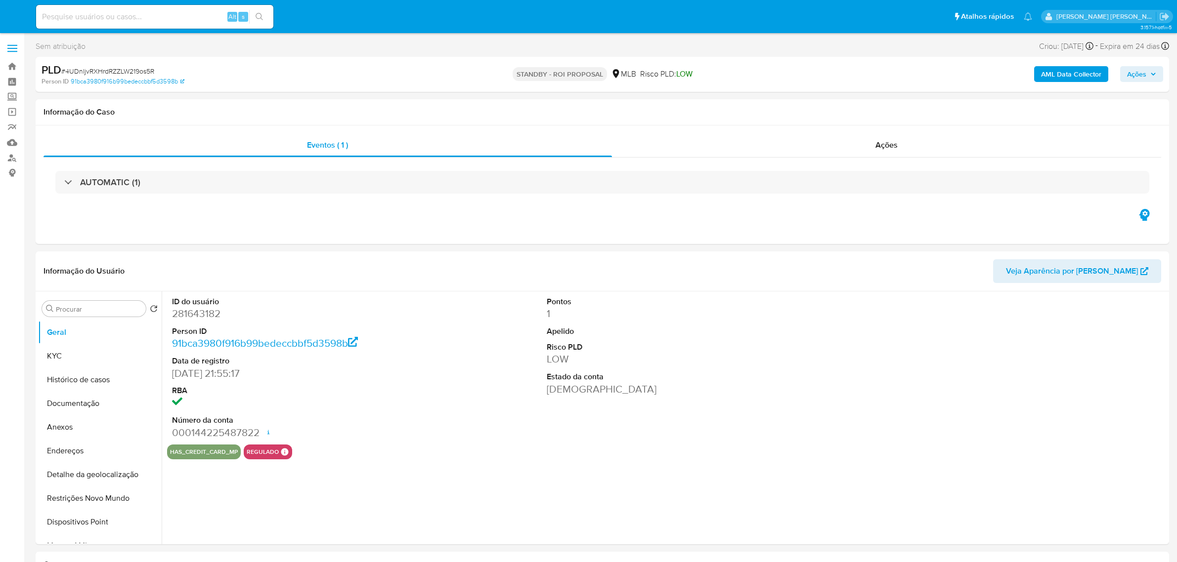
select select "10"
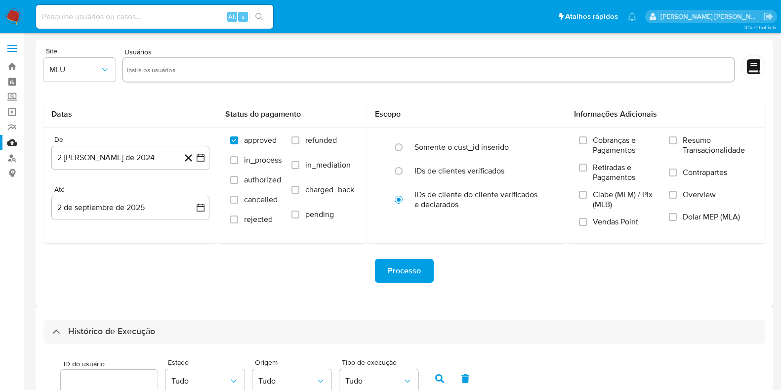
select select "10"
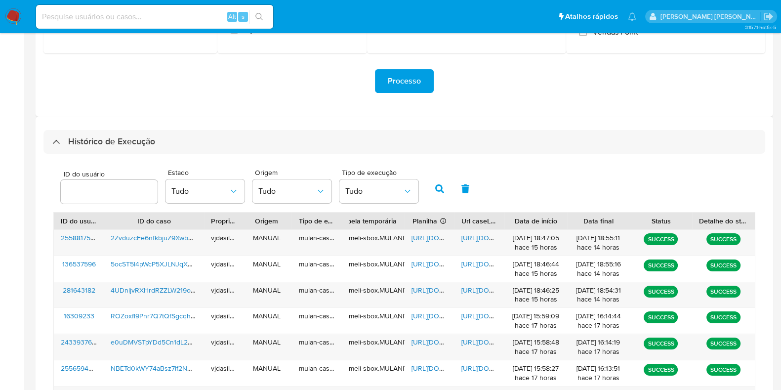
click at [173, 106] on div "Processo" at bounding box center [404, 80] width 722 height 55
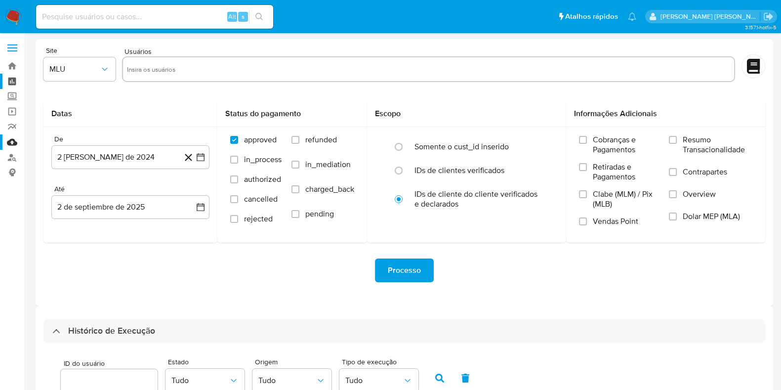
scroll to position [0, 0]
click at [10, 69] on link "Bandeja" at bounding box center [59, 66] width 118 height 15
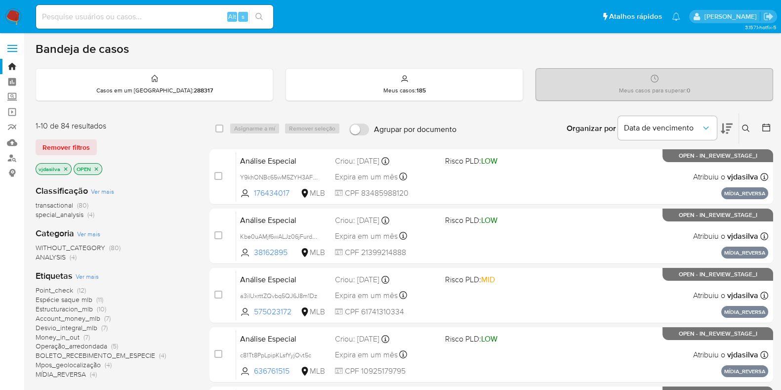
click at [91, 275] on span "Ver mais" at bounding box center [87, 276] width 23 height 9
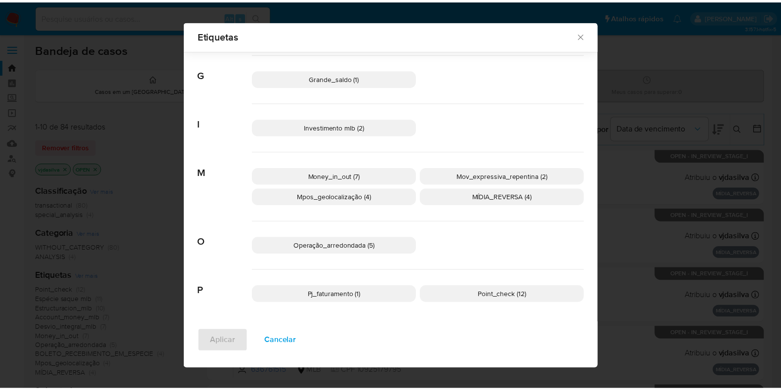
scroll to position [301, 0]
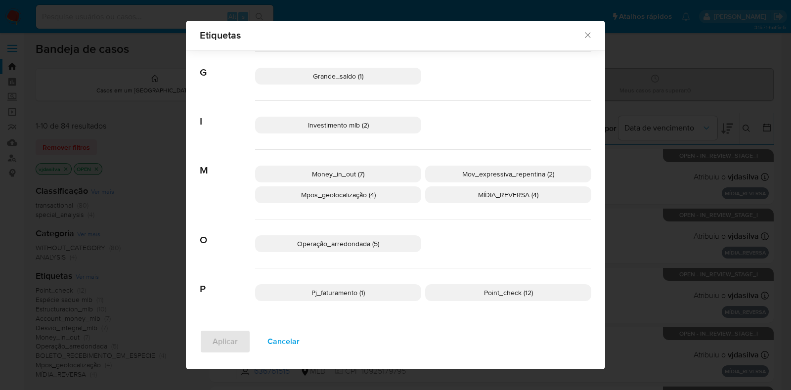
click at [317, 240] on span "Operação_arredondada (5)" at bounding box center [338, 244] width 82 height 10
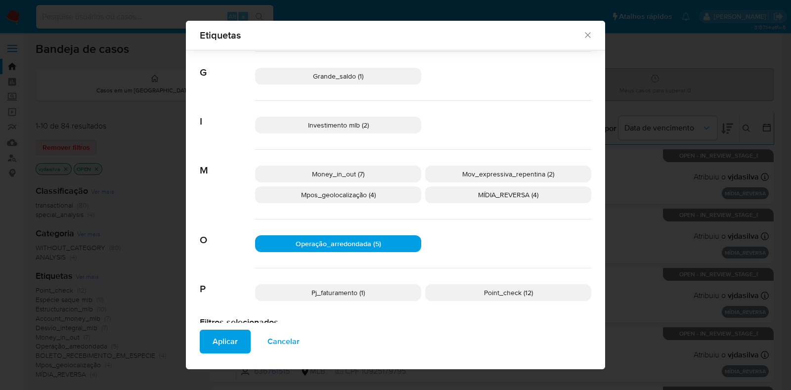
click at [215, 347] on span "Aplicar" at bounding box center [224, 342] width 25 height 22
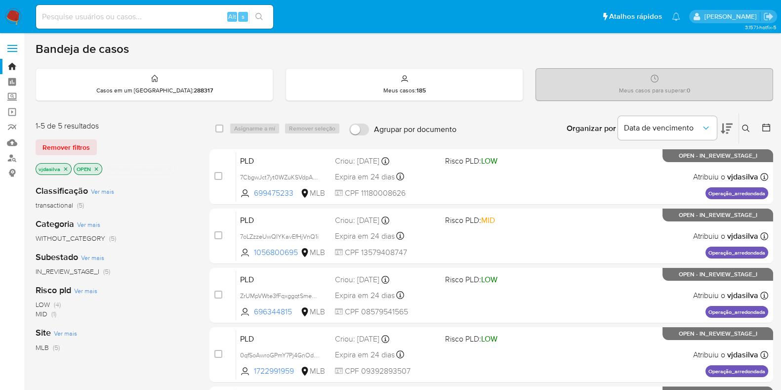
click at [726, 127] on icon at bounding box center [727, 129] width 12 height 10
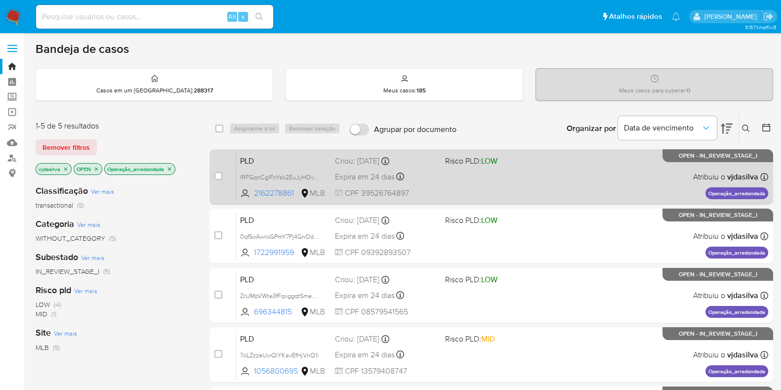
scroll to position [61, 0]
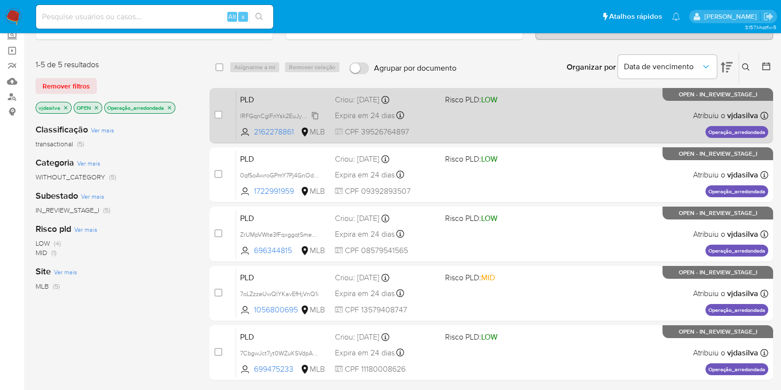
click at [315, 114] on span "lRFGqnCgIFnYsk2EuJyHDvNI" at bounding box center [280, 115] width 80 height 11
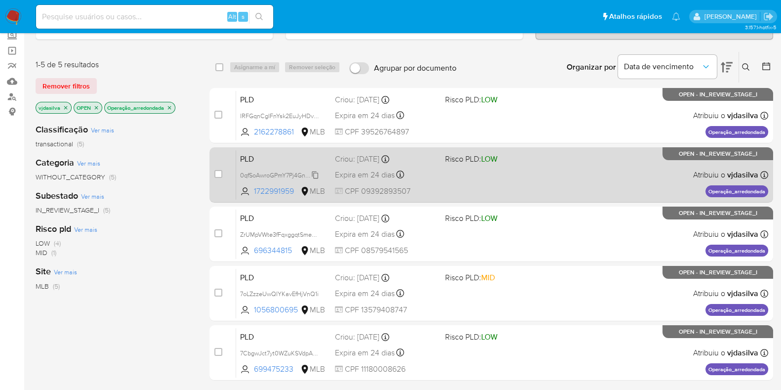
click at [316, 174] on span "0qfSoAwroGPmY7Pj4GnOdQ5l" at bounding box center [282, 174] width 84 height 11
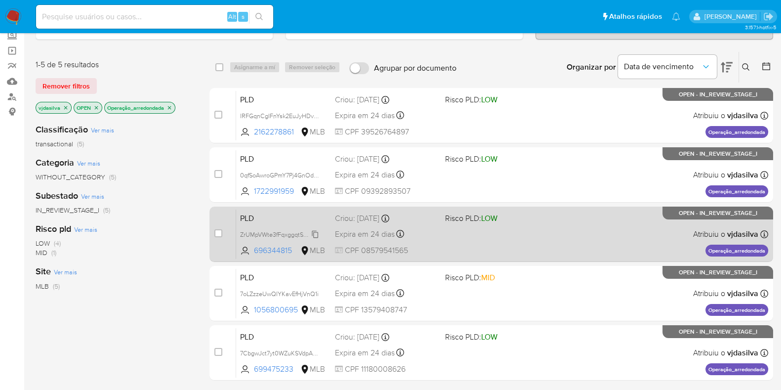
click at [315, 234] on span "ZrUMpVWte3fFqxggqtSmeMnC" at bounding box center [282, 233] width 84 height 11
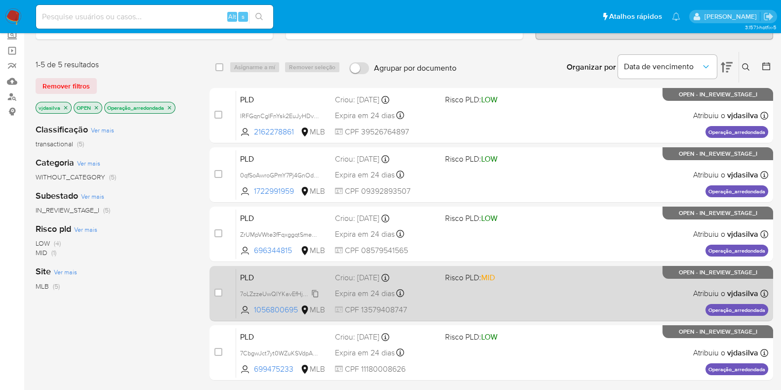
click at [314, 292] on span "7oLZzzeUwQIYKavEfHjVnQ1i" at bounding box center [279, 293] width 79 height 11
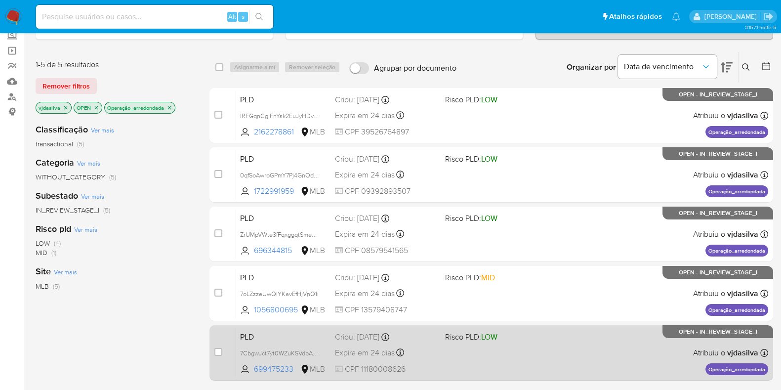
drag, startPoint x: 314, startPoint y: 350, endPoint x: 337, endPoint y: 344, distance: 24.4
click at [314, 350] on span "7CbgwJct7yt0WZuKSVdpAzyq" at bounding box center [281, 352] width 82 height 11
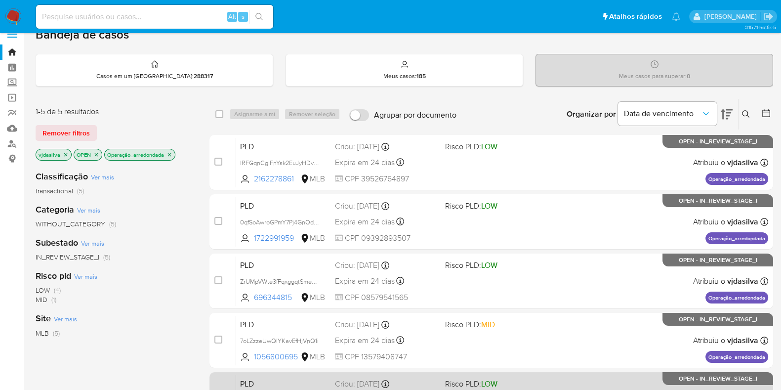
scroll to position [0, 0]
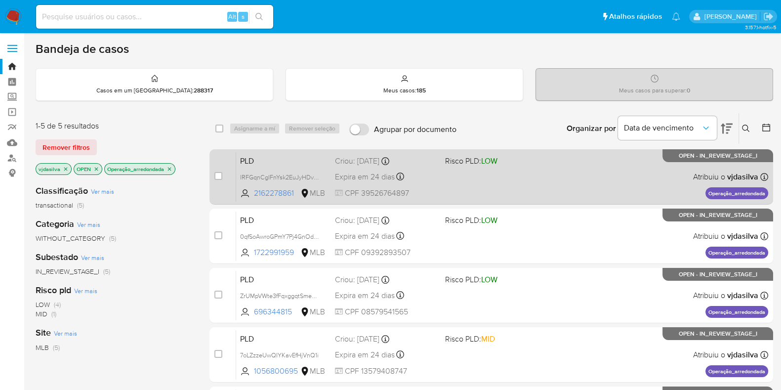
click at [532, 175] on div "PLD lRFGqnCgIFnYsk2EuJyHDvNI 2162278861 MLB Risco PLD: LOW Criou: 12/08/2025 Cr…" at bounding box center [502, 177] width 532 height 50
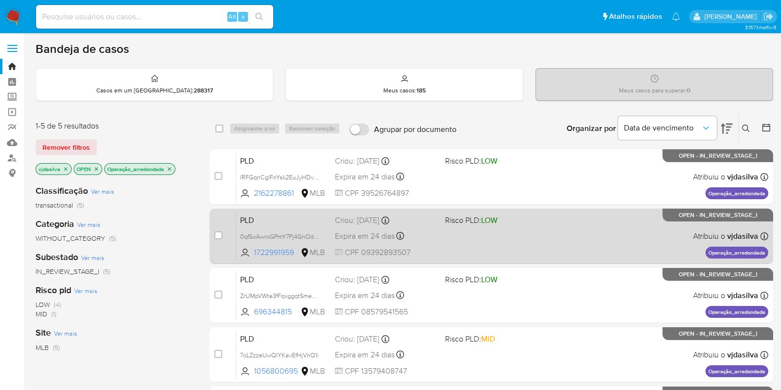
click at [504, 230] on div "PLD 0qfSoAwroGPmY7Pj4GnOdQ5l 1722991959 MLB Risco PLD: LOW Criou: 12/08/2025 Cr…" at bounding box center [502, 236] width 532 height 50
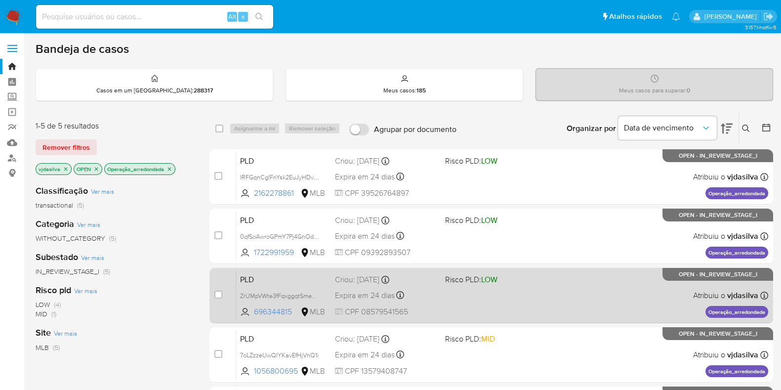
click at [502, 289] on div "PLD ZrUMpVWte3fFqxggqtSmeMnC 696344815 MLB Risco PLD: LOW Criou: 12/08/2025 Cri…" at bounding box center [502, 295] width 532 height 50
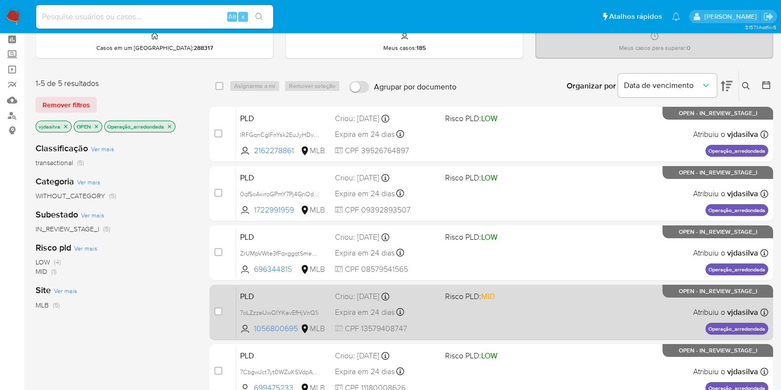
scroll to position [61, 0]
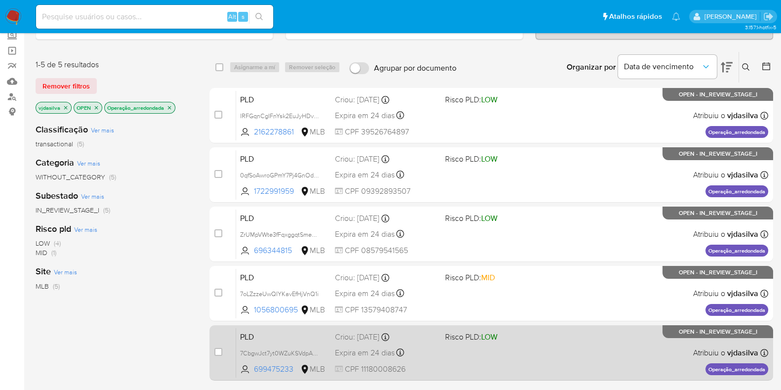
click at [506, 344] on div "PLD 7CbgwJct7yt0WZuKSVdpAzyq 699475233 MLB Risco PLD: LOW Criou: 12/08/2025 Cri…" at bounding box center [502, 353] width 532 height 50
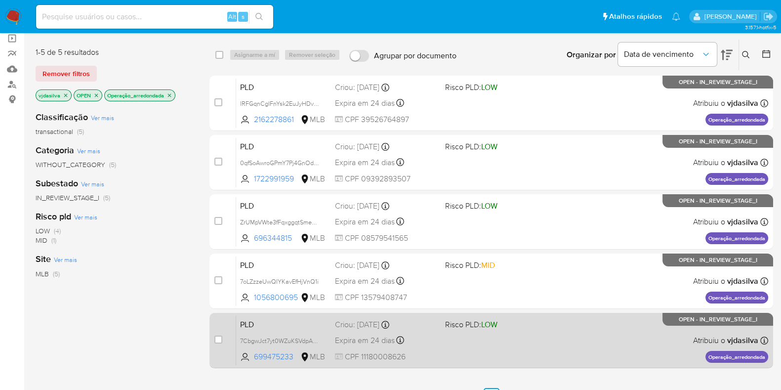
scroll to position [52, 0]
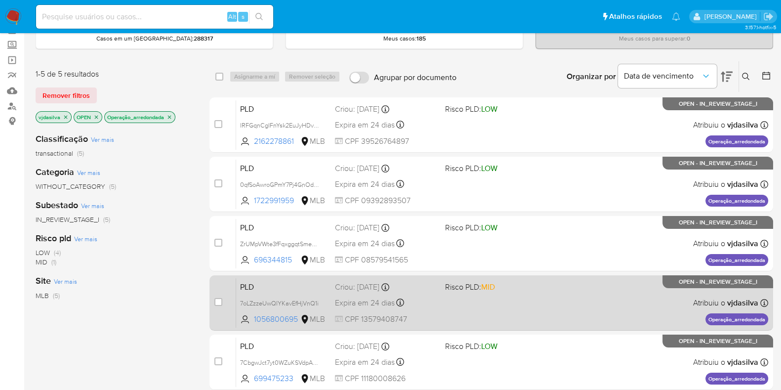
click at [498, 294] on div "PLD 7oLZzzeUwQIYKavEfHjVnQ1i 1056800695 MLB Risco PLD: MID Criou: 12/08/2025 Cr…" at bounding box center [502, 303] width 532 height 50
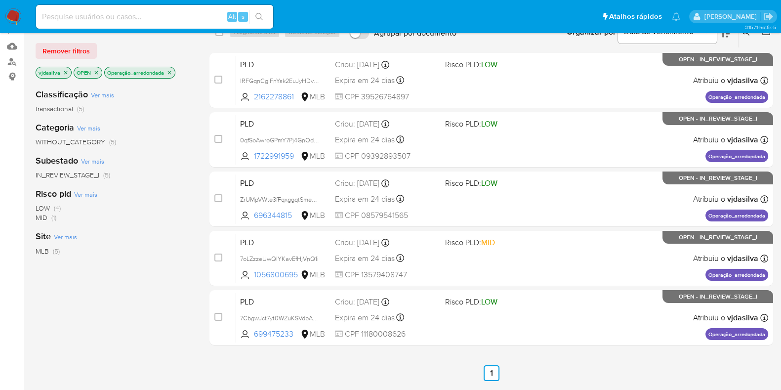
scroll to position [0, 0]
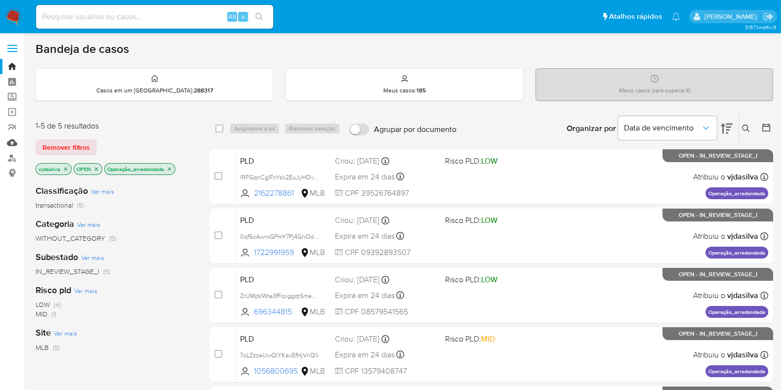
click at [18, 141] on link "Mulan" at bounding box center [59, 142] width 118 height 15
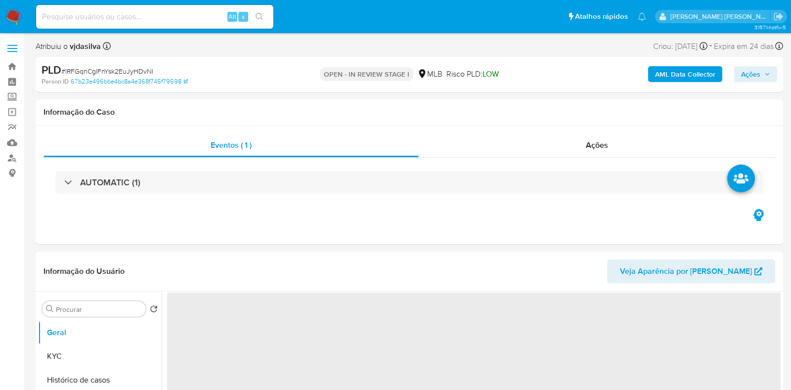
select select "10"
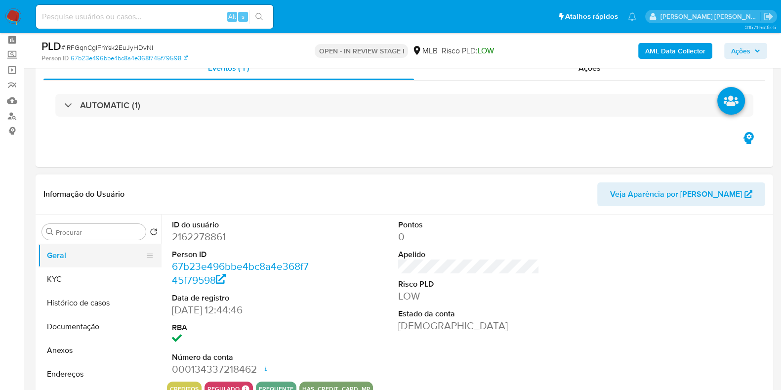
scroll to position [61, 0]
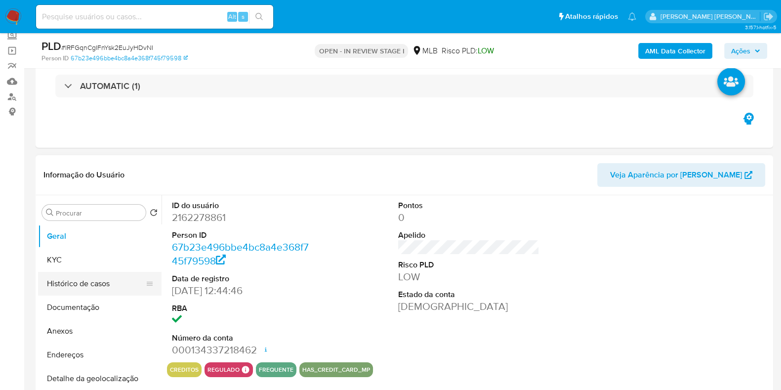
click at [116, 280] on button "Histórico de casos" at bounding box center [96, 284] width 116 height 24
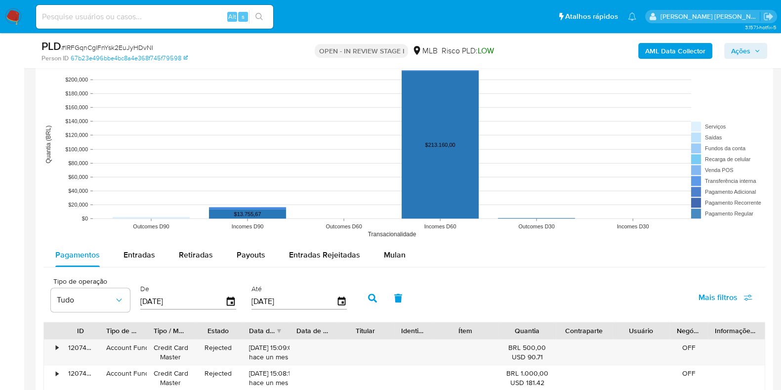
scroll to position [926, 0]
click at [389, 259] on div "Mulan" at bounding box center [395, 255] width 22 height 24
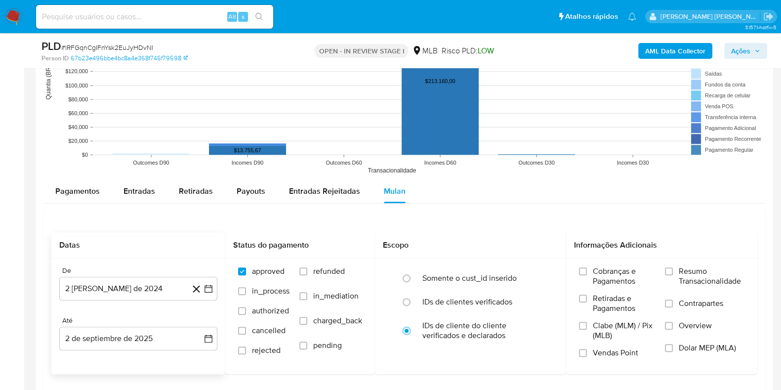
scroll to position [1050, 0]
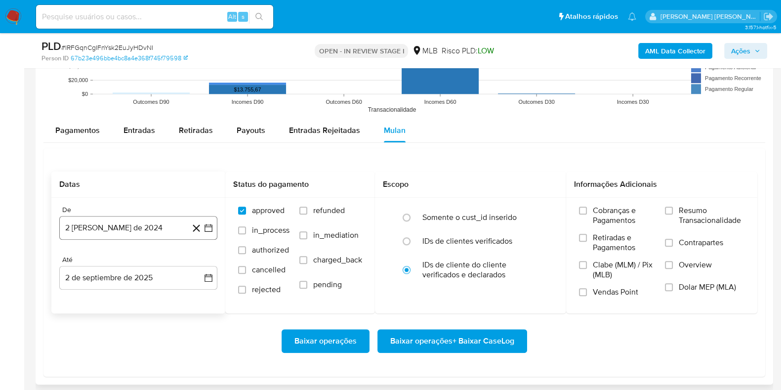
click at [139, 227] on button "2 [PERSON_NAME] de 2024" at bounding box center [138, 228] width 158 height 24
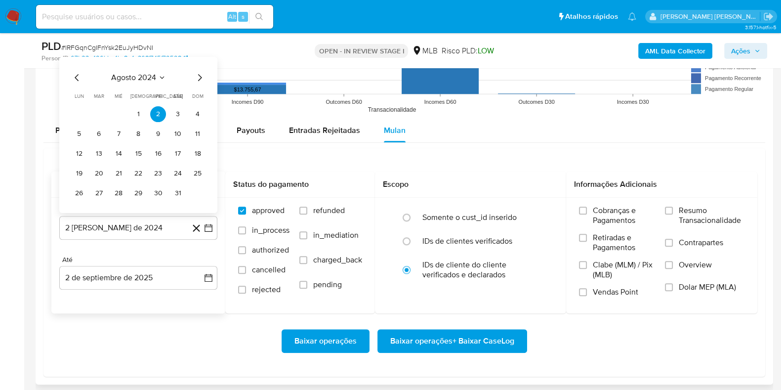
click at [150, 78] on span "agosto 2024" at bounding box center [133, 77] width 45 height 10
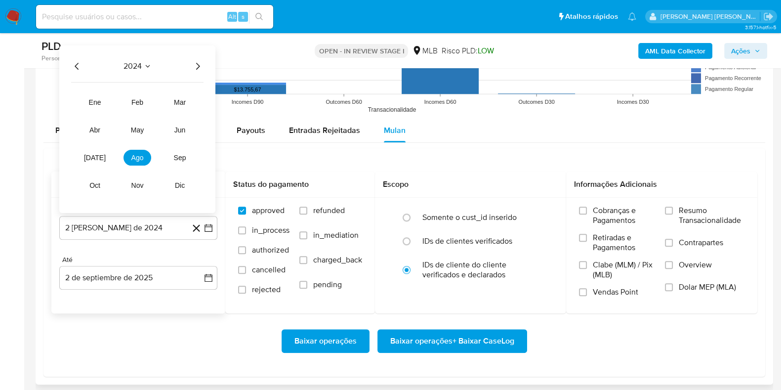
click at [196, 64] on icon "Año siguiente" at bounding box center [198, 66] width 12 height 12
click at [91, 156] on span "[DATE]" at bounding box center [95, 157] width 22 height 8
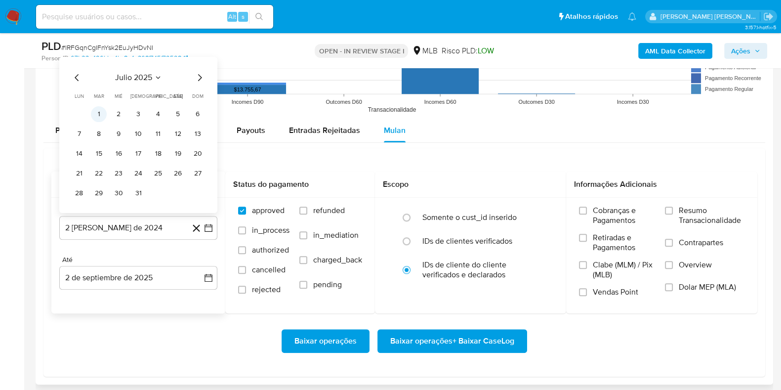
click at [99, 112] on button "1" at bounding box center [99, 114] width 16 height 16
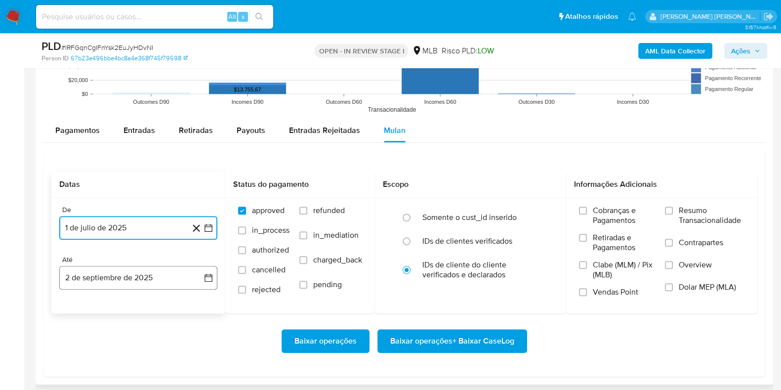
click at [121, 269] on button "2 de septiembre de 2025" at bounding box center [138, 278] width 158 height 24
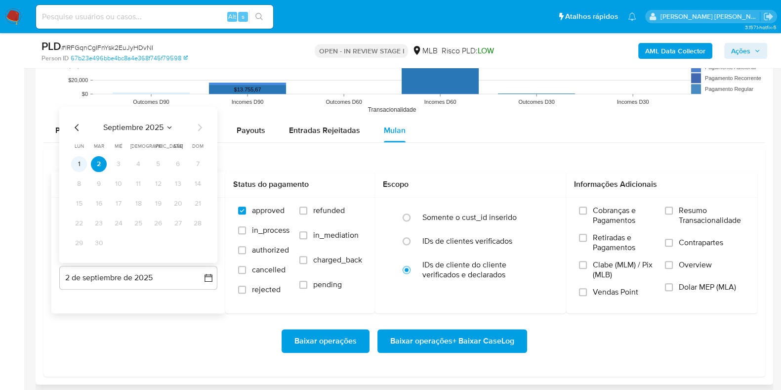
click at [80, 164] on button "1" at bounding box center [79, 164] width 16 height 16
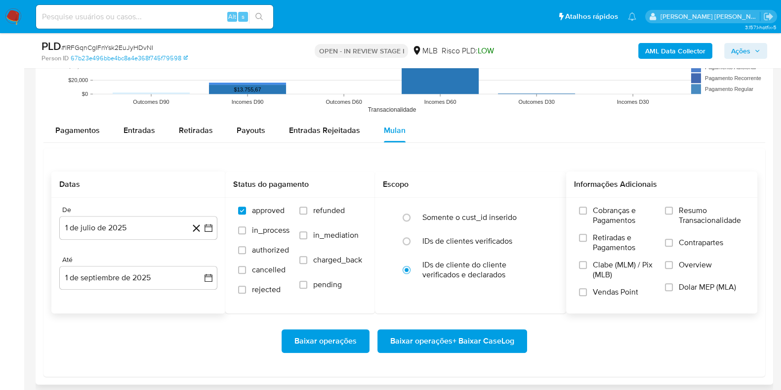
click at [671, 215] on label "Resumo Transacionalidade" at bounding box center [705, 222] width 80 height 32
click at [671, 214] on input "Resumo Transacionalidade" at bounding box center [669, 211] width 8 height 8
click at [672, 243] on input "Contrapartes" at bounding box center [669, 243] width 8 height 8
click at [450, 341] on span "Baixar operações + Baixar CaseLog" at bounding box center [452, 341] width 124 height 22
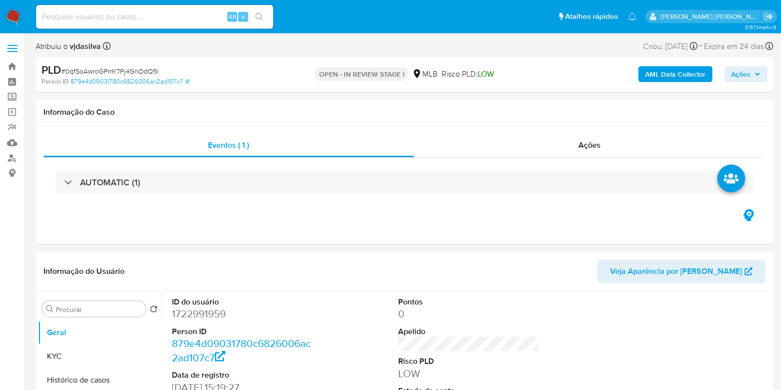
select select "10"
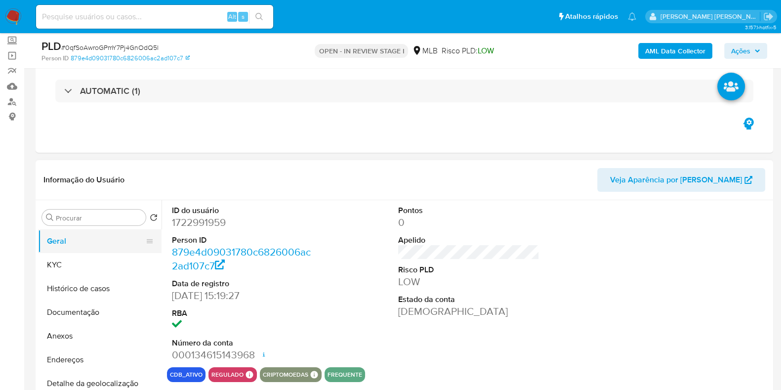
scroll to position [61, 0]
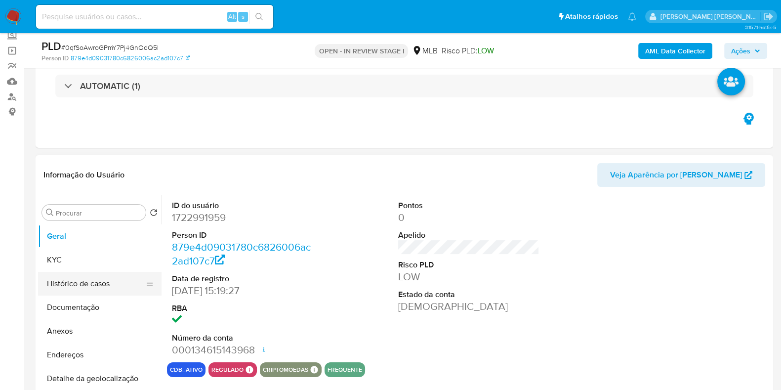
click at [86, 278] on button "Histórico de casos" at bounding box center [96, 284] width 116 height 24
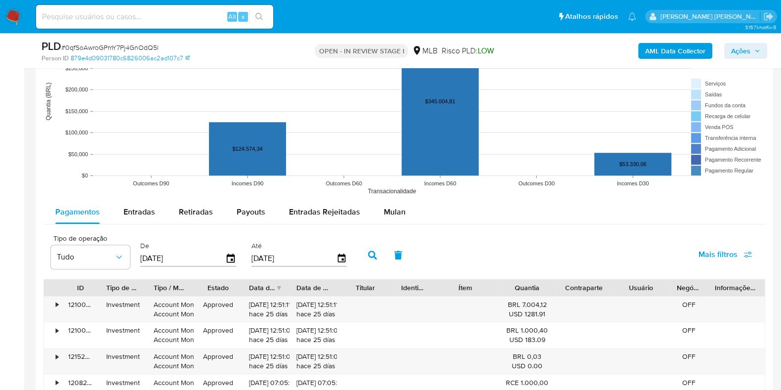
scroll to position [988, 0]
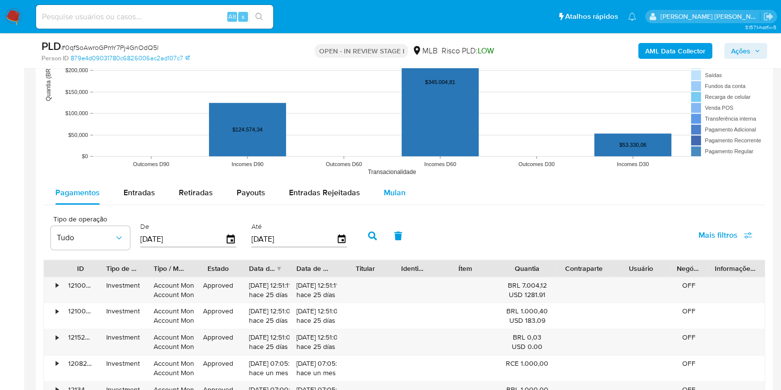
click at [393, 194] on span "Mulan" at bounding box center [395, 192] width 22 height 11
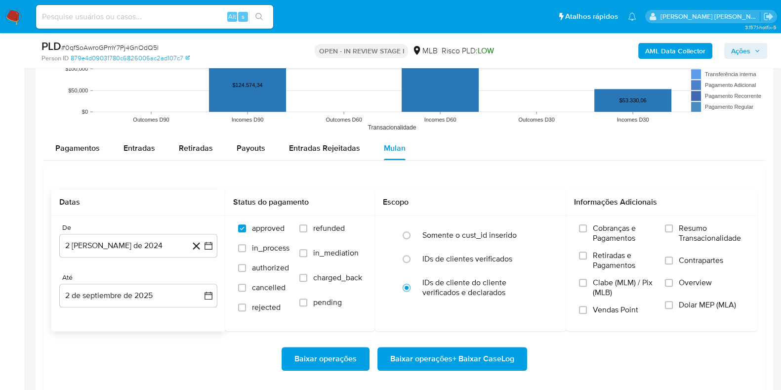
scroll to position [1050, 0]
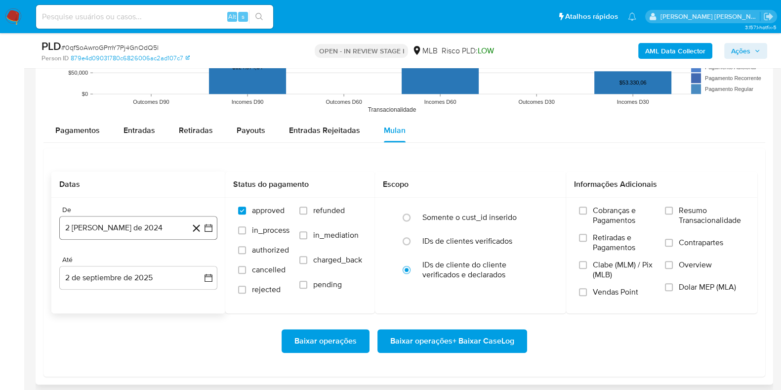
click at [160, 222] on button "2 [PERSON_NAME] de 2024" at bounding box center [138, 228] width 158 height 24
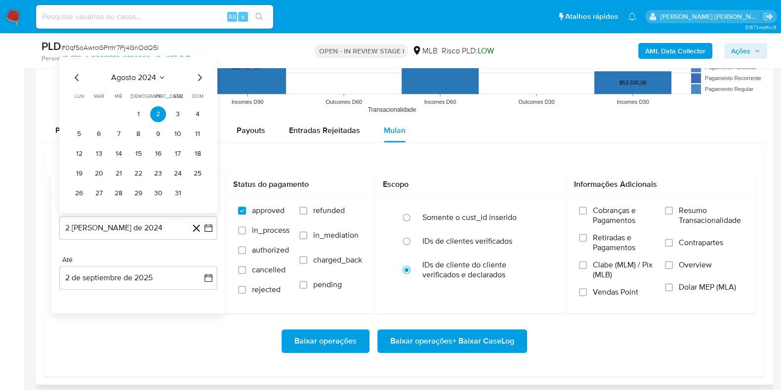
click at [146, 77] on span "agosto 2024" at bounding box center [133, 77] width 45 height 10
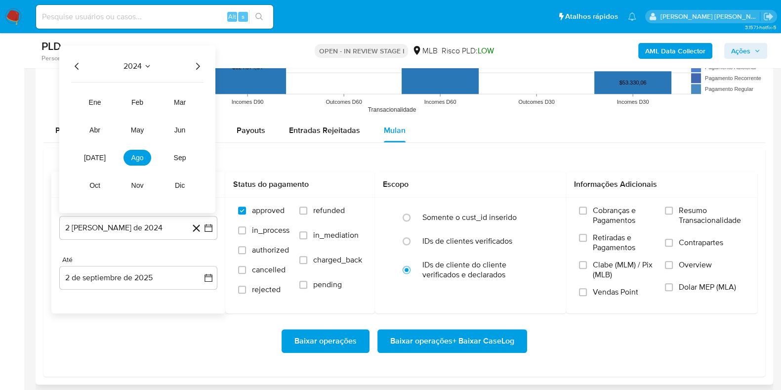
click at [199, 67] on icon "Año siguiente" at bounding box center [198, 66] width 12 height 12
click at [100, 159] on button "[DATE]" at bounding box center [95, 157] width 28 height 16
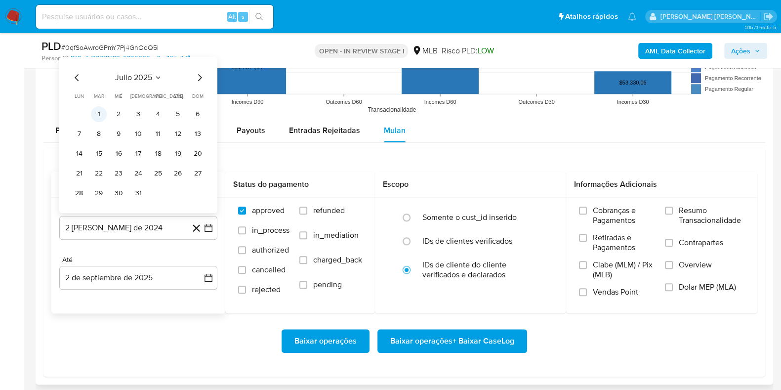
click at [93, 112] on button "1" at bounding box center [99, 114] width 16 height 16
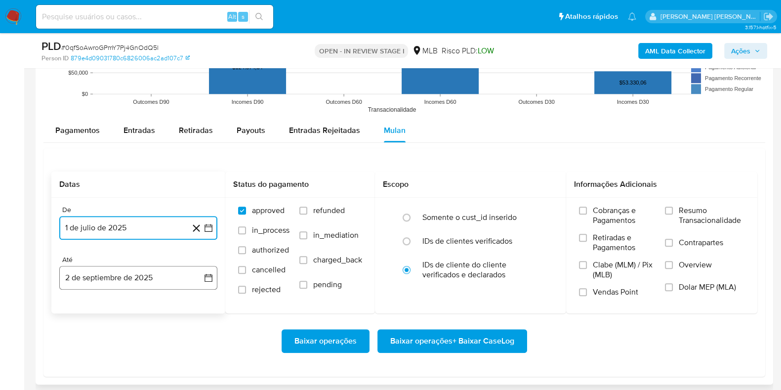
click at [112, 274] on button "2 de septiembre de 2025" at bounding box center [138, 278] width 158 height 24
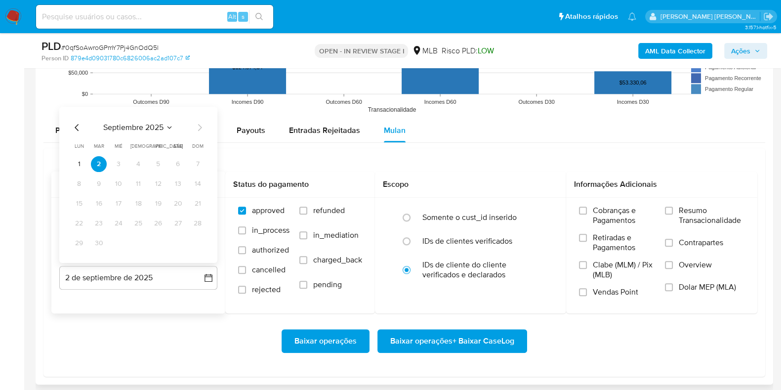
click at [84, 169] on td "1" at bounding box center [79, 164] width 16 height 16
click at [78, 168] on button "1" at bounding box center [79, 164] width 16 height 16
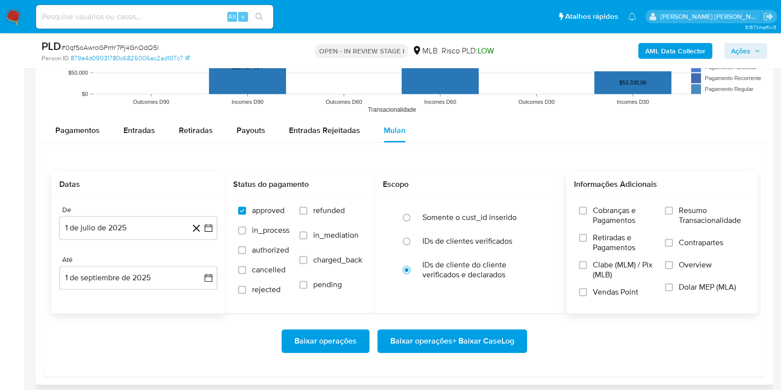
click at [696, 209] on span "Resumo Transacionalidade" at bounding box center [712, 216] width 66 height 20
click at [673, 209] on input "Resumo Transacionalidade" at bounding box center [669, 211] width 8 height 8
click at [679, 238] on span "Contrapartes" at bounding box center [701, 243] width 44 height 10
click at [673, 239] on input "Contrapartes" at bounding box center [669, 243] width 8 height 8
click at [469, 338] on span "Baixar operações + Baixar CaseLog" at bounding box center [452, 341] width 124 height 22
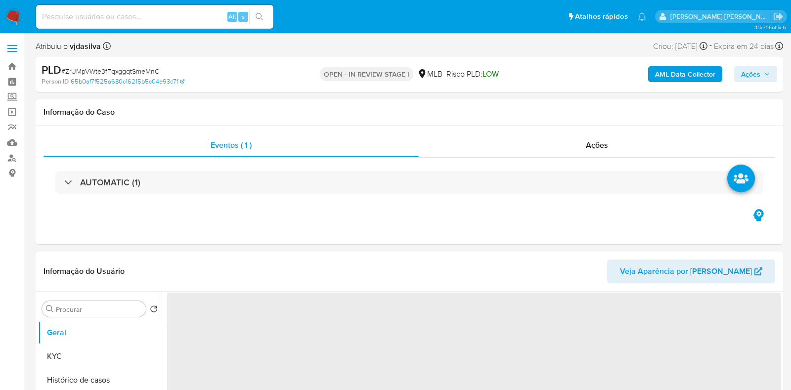
select select "10"
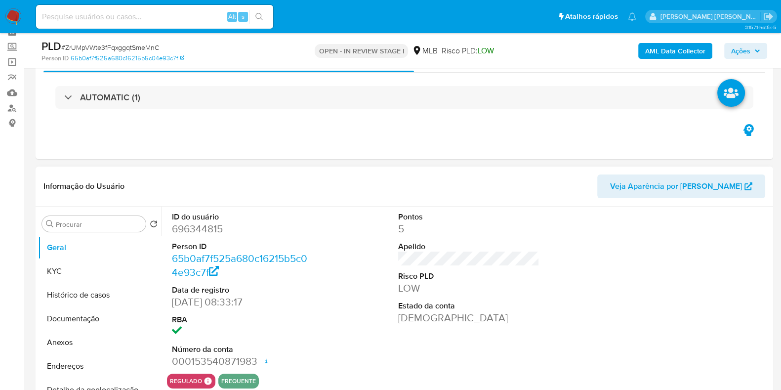
scroll to position [61, 0]
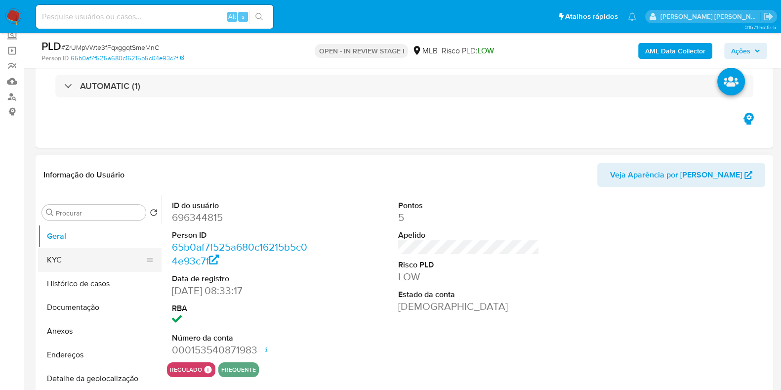
click at [75, 265] on button "KYC" at bounding box center [96, 260] width 116 height 24
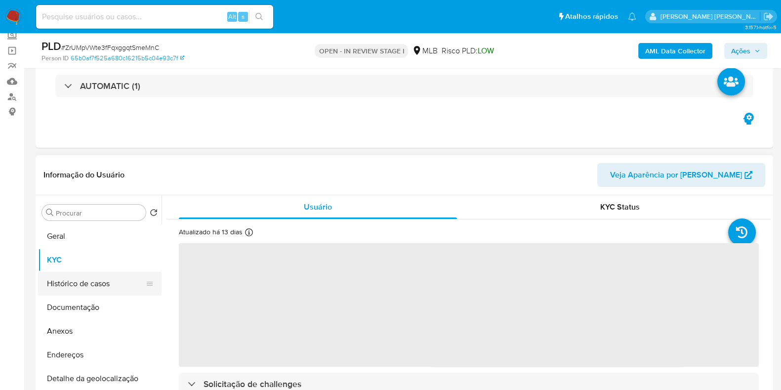
click at [96, 283] on button "Histórico de casos" at bounding box center [96, 284] width 116 height 24
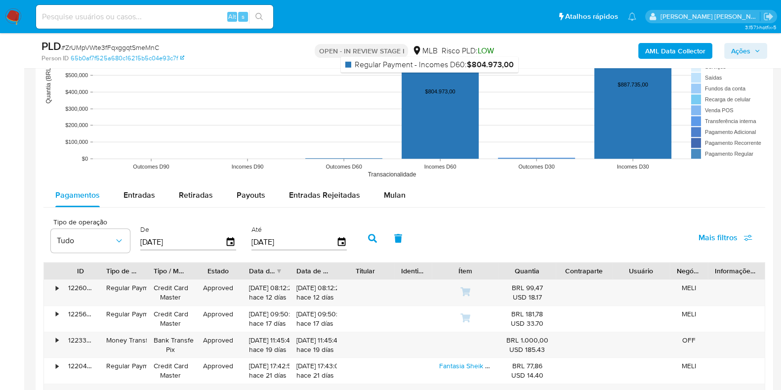
scroll to position [926, 0]
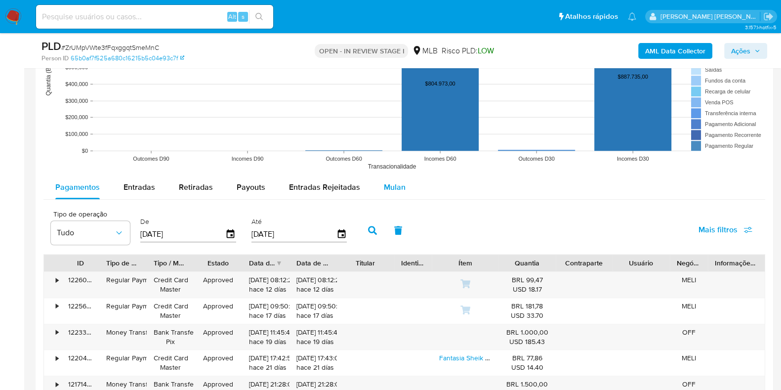
click at [408, 189] on button "Mulan" at bounding box center [394, 187] width 45 height 24
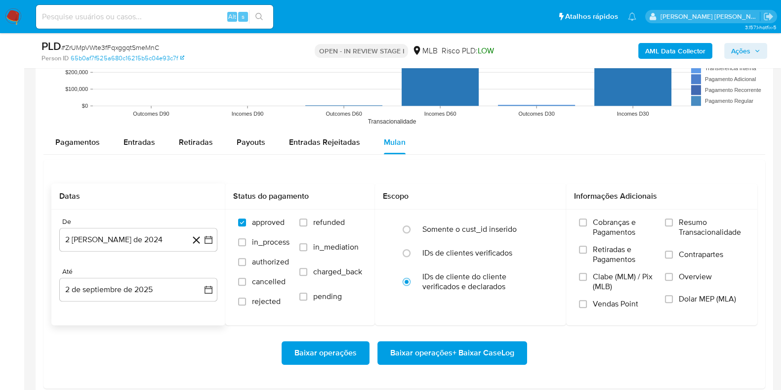
scroll to position [988, 0]
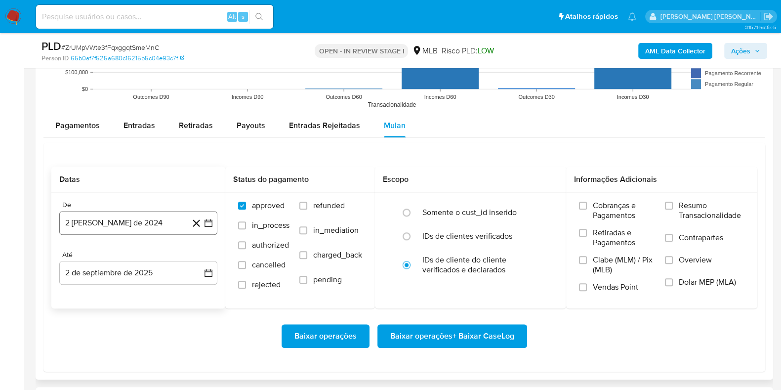
click at [157, 216] on button "2 [PERSON_NAME] de 2024" at bounding box center [138, 223] width 158 height 24
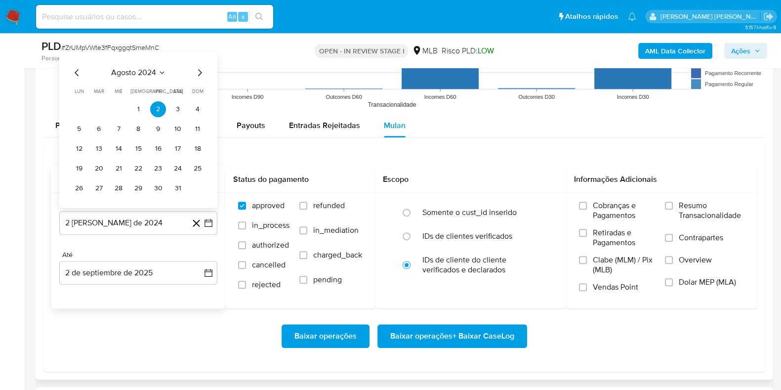
click at [136, 73] on span "agosto 2024" at bounding box center [133, 73] width 45 height 10
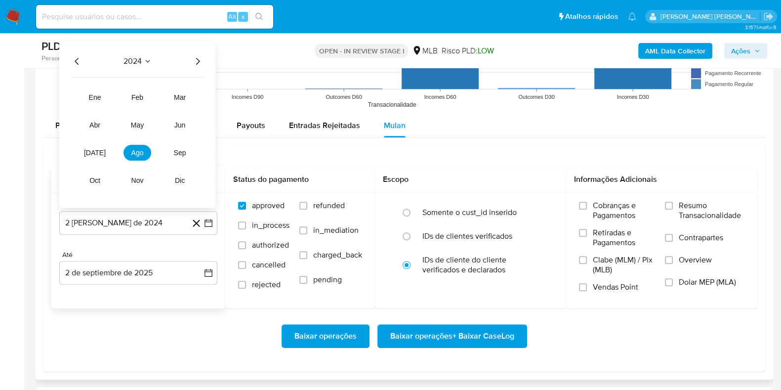
click at [196, 62] on icon "Año siguiente" at bounding box center [198, 61] width 12 height 12
click at [96, 151] on span "[DATE]" at bounding box center [95, 153] width 22 height 8
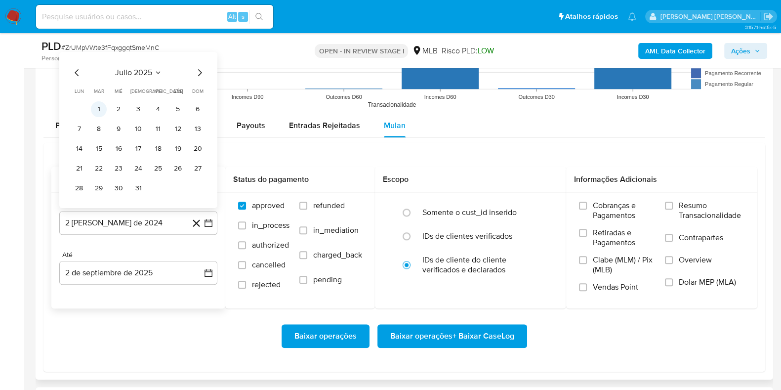
click at [100, 107] on button "1" at bounding box center [99, 109] width 16 height 16
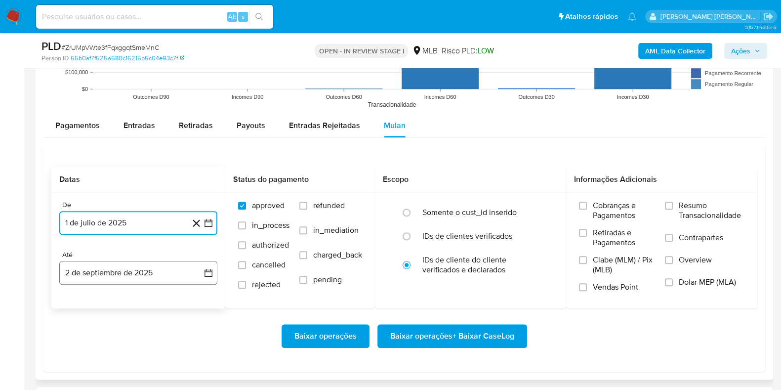
click at [125, 277] on button "2 de septiembre de 2025" at bounding box center [138, 273] width 158 height 24
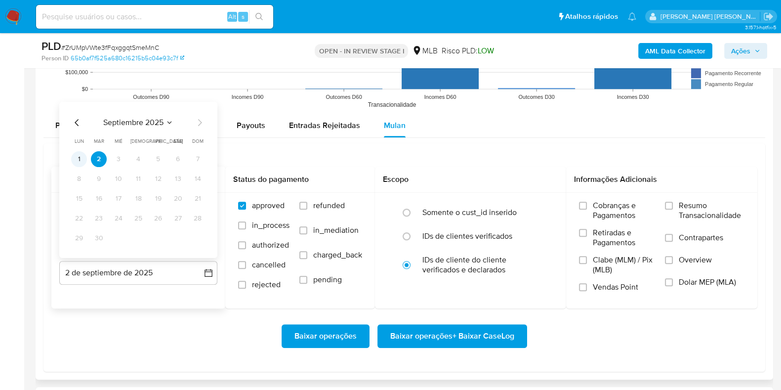
click at [82, 161] on button "1" at bounding box center [79, 159] width 16 height 16
click at [693, 211] on span "Resumo Transacionalidade" at bounding box center [712, 211] width 66 height 20
click at [673, 210] on input "Resumo Transacionalidade" at bounding box center [669, 206] width 8 height 8
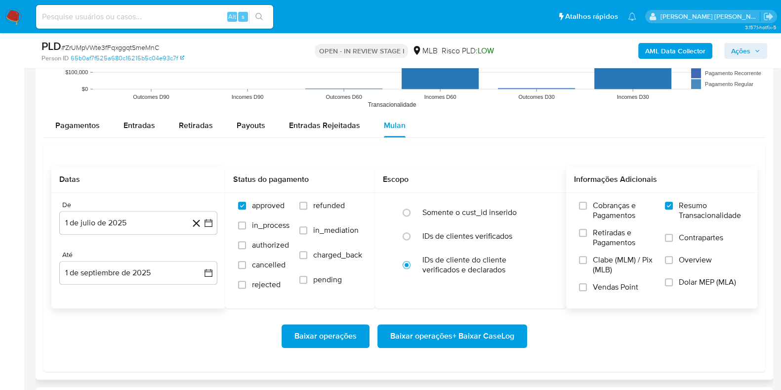
click at [694, 234] on span "Contrapartes" at bounding box center [701, 238] width 44 height 10
click at [673, 234] on input "Contrapartes" at bounding box center [669, 238] width 8 height 8
click at [468, 341] on span "Baixar operações + Baixar CaseLog" at bounding box center [452, 336] width 124 height 22
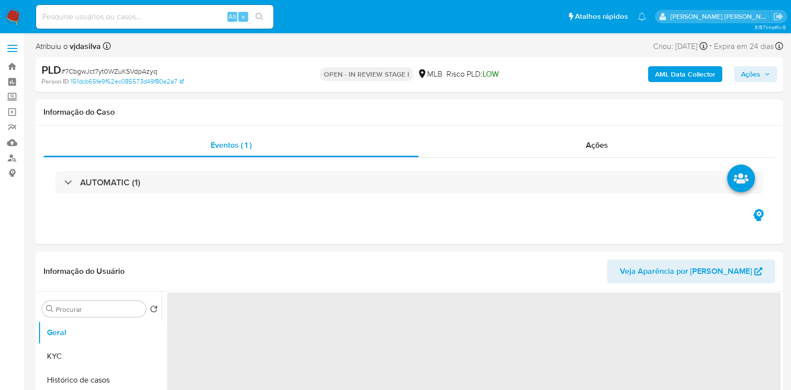
select select "10"
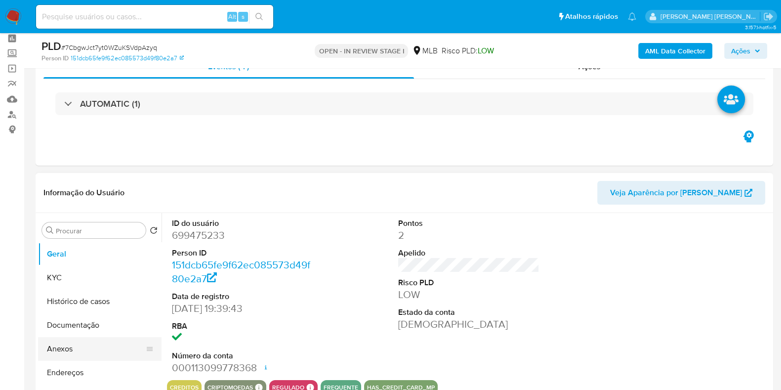
scroll to position [61, 0]
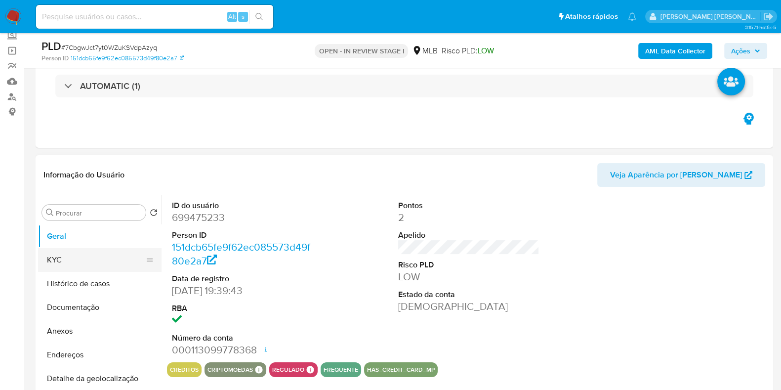
click at [79, 266] on button "KYC" at bounding box center [96, 260] width 116 height 24
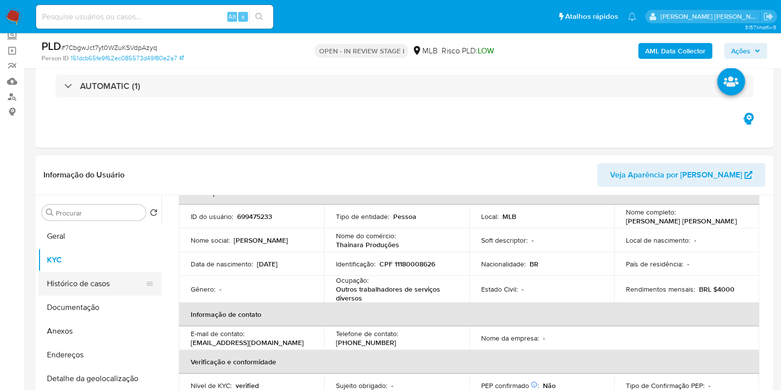
click at [69, 288] on button "Histórico de casos" at bounding box center [96, 284] width 116 height 24
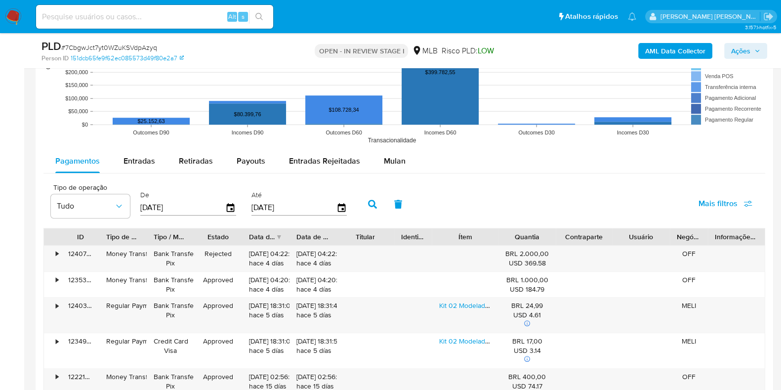
scroll to position [988, 0]
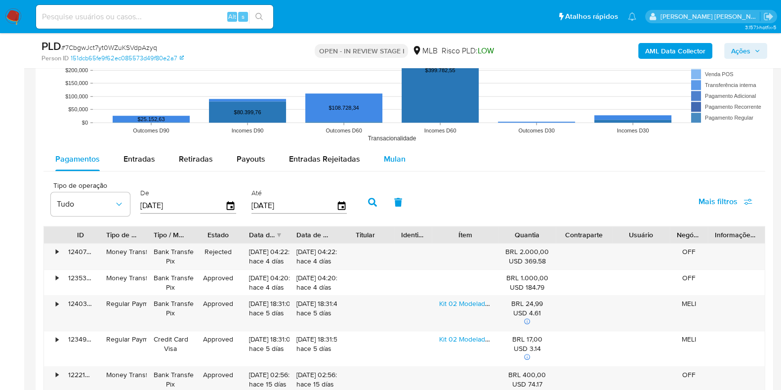
click at [397, 158] on span "Mulan" at bounding box center [395, 158] width 22 height 11
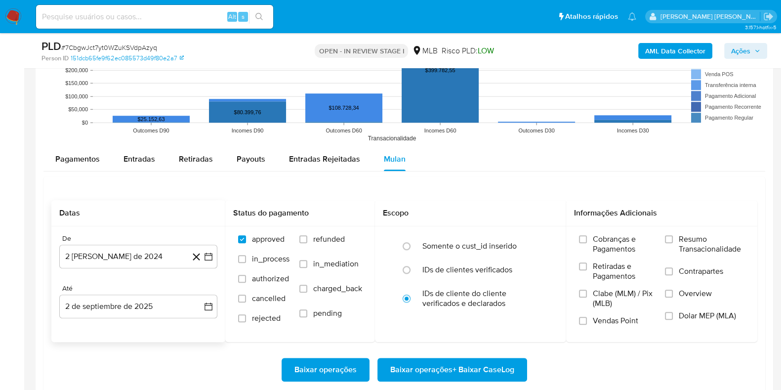
click at [136, 241] on div "De" at bounding box center [138, 238] width 158 height 9
click at [134, 252] on button "2 [PERSON_NAME] de 2024" at bounding box center [138, 257] width 158 height 24
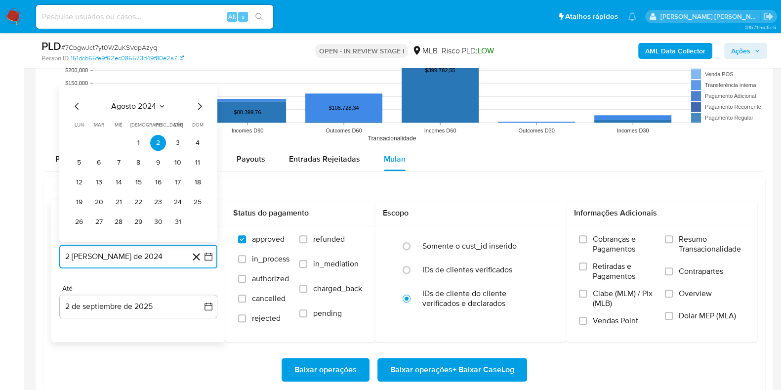
click at [151, 101] on span "agosto 2024" at bounding box center [133, 106] width 45 height 10
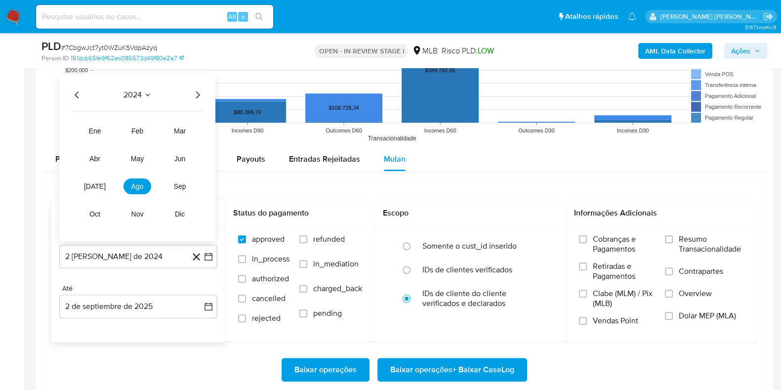
click at [197, 92] on icon "Año siguiente" at bounding box center [198, 95] width 12 height 12
click at [98, 192] on button "[DATE]" at bounding box center [95, 186] width 28 height 16
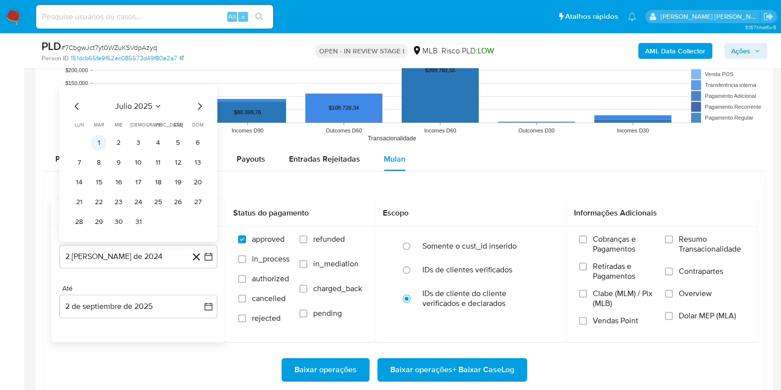
click at [101, 137] on button "1" at bounding box center [99, 143] width 16 height 16
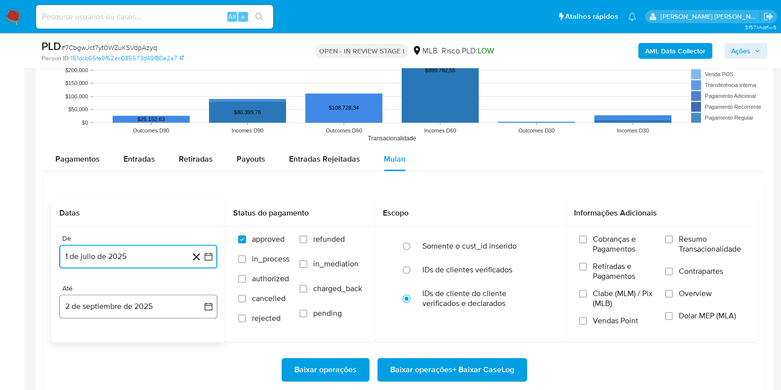
click at [165, 305] on button "2 de septiembre de 2025" at bounding box center [138, 307] width 158 height 24
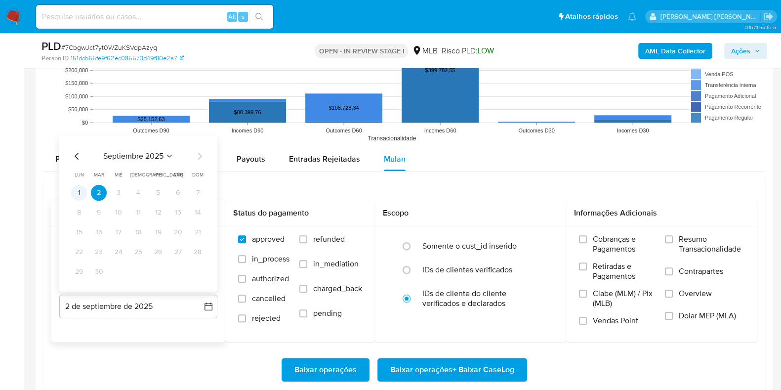
click at [80, 192] on button "1" at bounding box center [79, 193] width 16 height 16
click at [689, 248] on span "Resumo Transacionalidade" at bounding box center [712, 244] width 66 height 20
click at [673, 243] on input "Resumo Transacionalidade" at bounding box center [669, 239] width 8 height 8
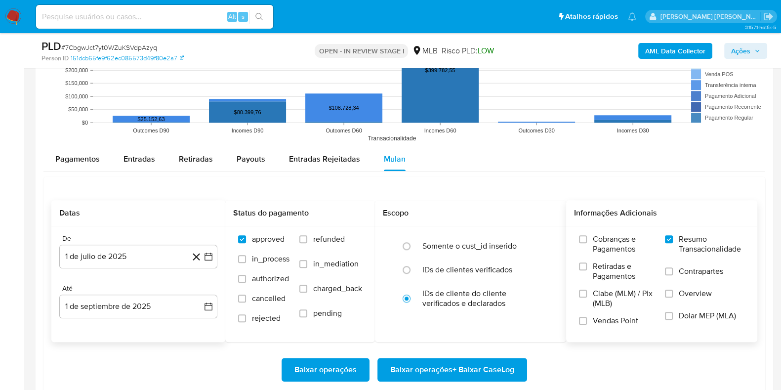
click at [684, 266] on span "Contrapartes" at bounding box center [701, 271] width 44 height 10
click at [673, 267] on input "Contrapartes" at bounding box center [669, 271] width 8 height 8
click at [495, 363] on span "Baixar operações + Baixar CaseLog" at bounding box center [452, 370] width 124 height 22
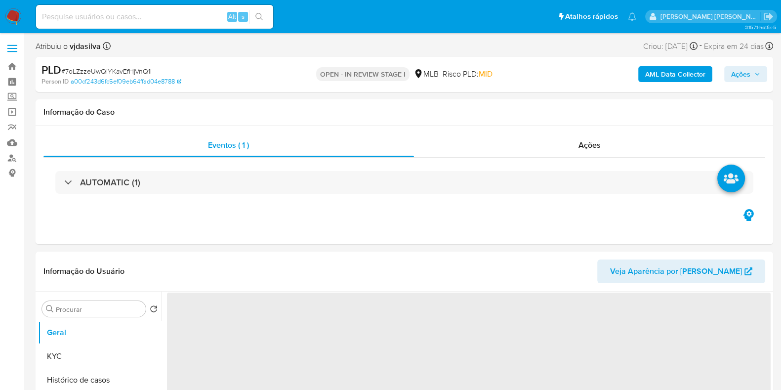
select select "10"
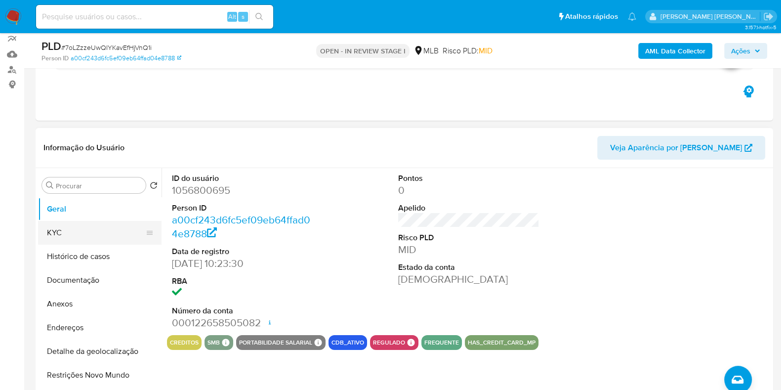
scroll to position [123, 0]
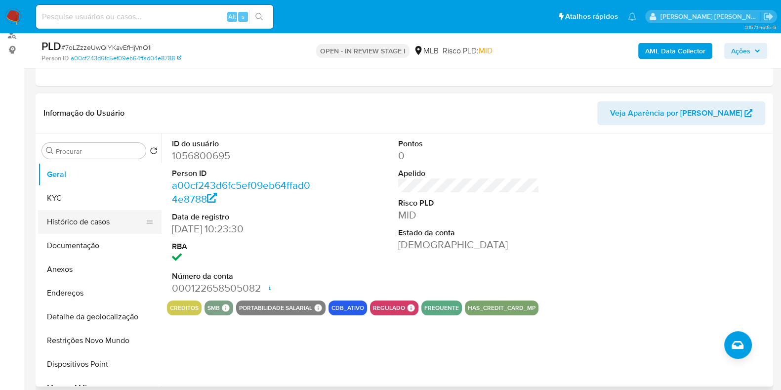
click at [67, 219] on button "Histórico de casos" at bounding box center [96, 222] width 116 height 24
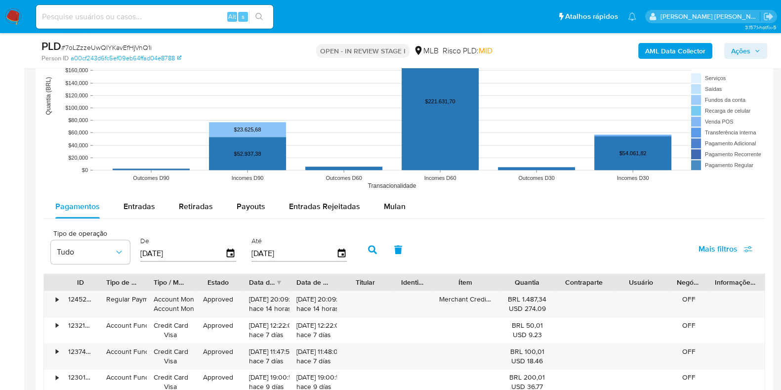
scroll to position [926, 0]
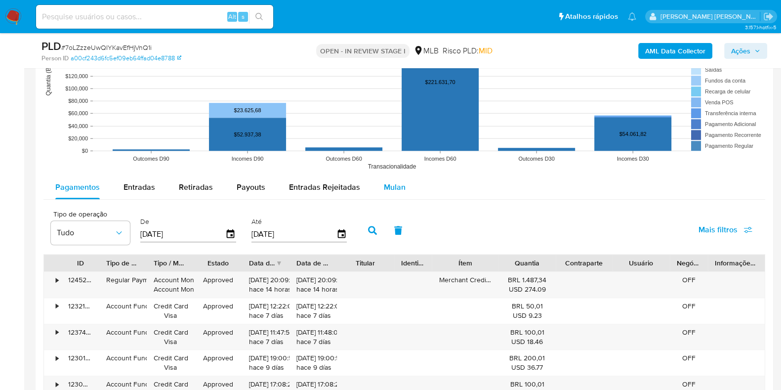
click at [384, 190] on span "Mulan" at bounding box center [395, 186] width 22 height 11
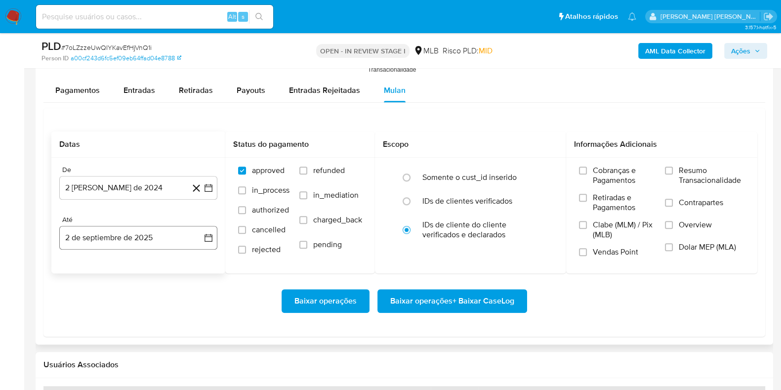
scroll to position [1050, 0]
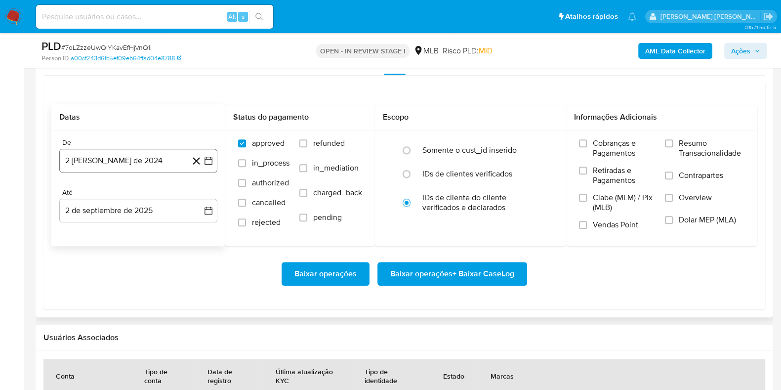
click at [140, 159] on button "2 [PERSON_NAME] de 2024" at bounding box center [138, 161] width 158 height 24
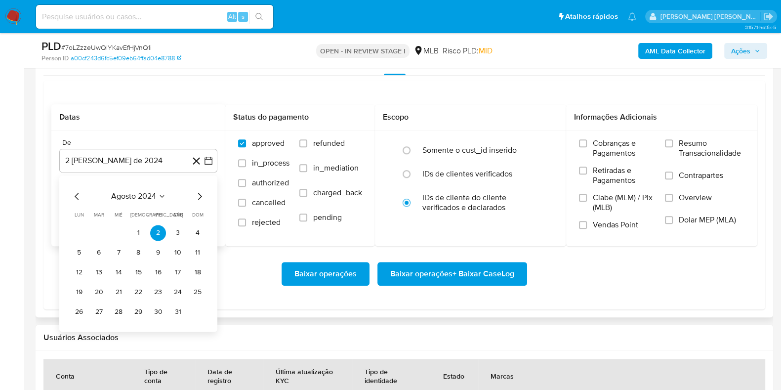
click at [135, 194] on span "agosto 2024" at bounding box center [133, 196] width 45 height 10
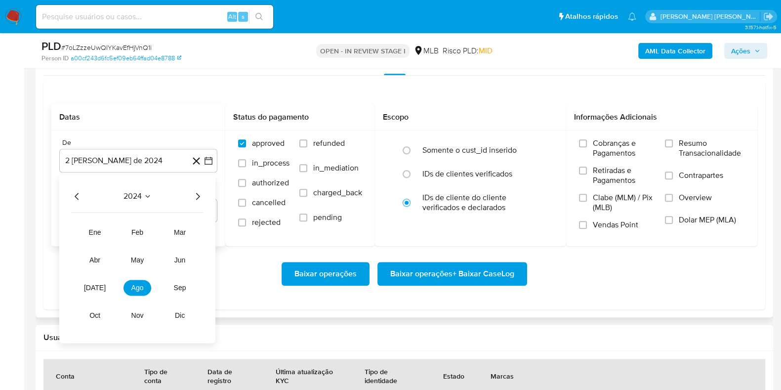
click at [200, 198] on icon "Año siguiente" at bounding box center [198, 196] width 12 height 12
click at [90, 293] on button "[DATE]" at bounding box center [95, 288] width 28 height 16
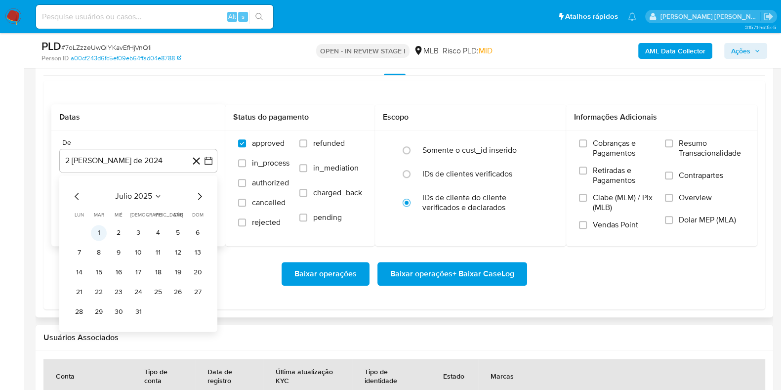
click at [97, 233] on button "1" at bounding box center [99, 233] width 16 height 16
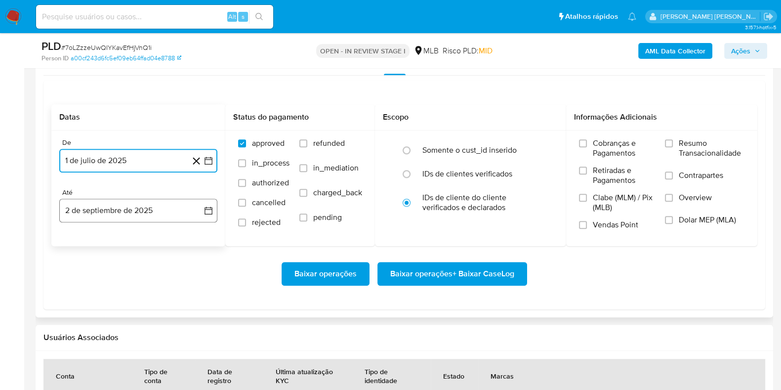
click at [126, 213] on button "2 de septiembre de 2025" at bounding box center [138, 211] width 158 height 24
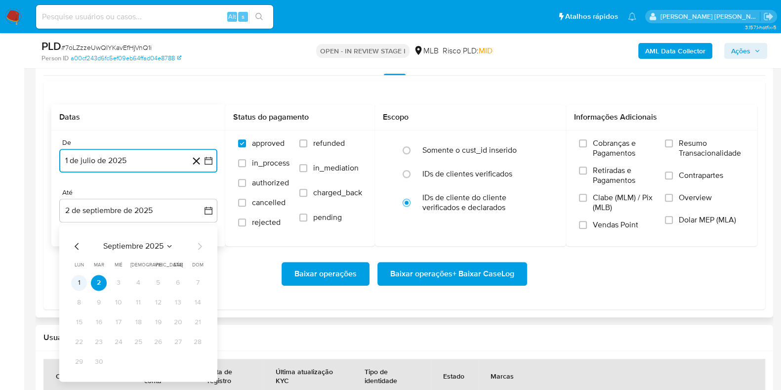
click at [83, 279] on button "1" at bounding box center [79, 283] width 16 height 16
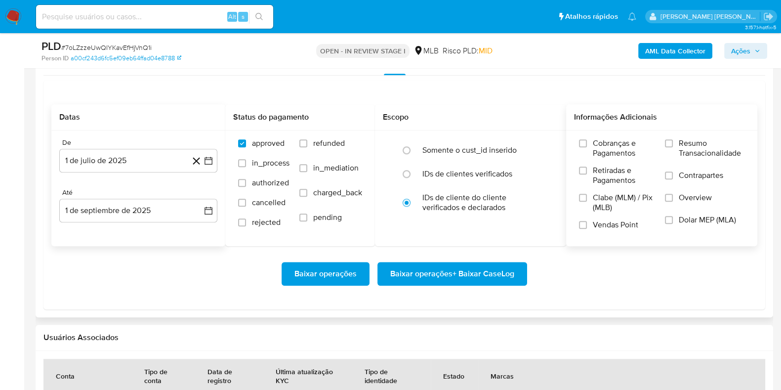
click at [677, 151] on label "Resumo Transacionalidade" at bounding box center [705, 154] width 80 height 32
click at [673, 147] on input "Resumo Transacionalidade" at bounding box center [669, 143] width 8 height 8
click at [674, 174] on label "Contrapartes" at bounding box center [705, 181] width 80 height 22
click at [673, 174] on input "Contrapartes" at bounding box center [669, 175] width 8 height 8
click at [468, 274] on span "Baixar operações + Baixar CaseLog" at bounding box center [452, 274] width 124 height 22
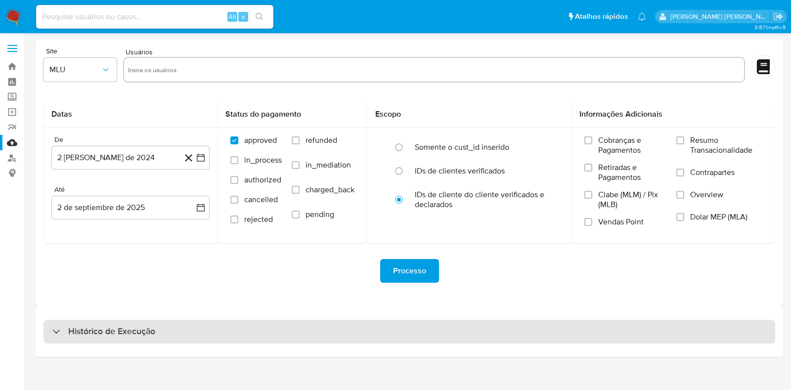
click at [138, 333] on h3 "Histórico de Execução" at bounding box center [111, 332] width 87 height 12
select select "10"
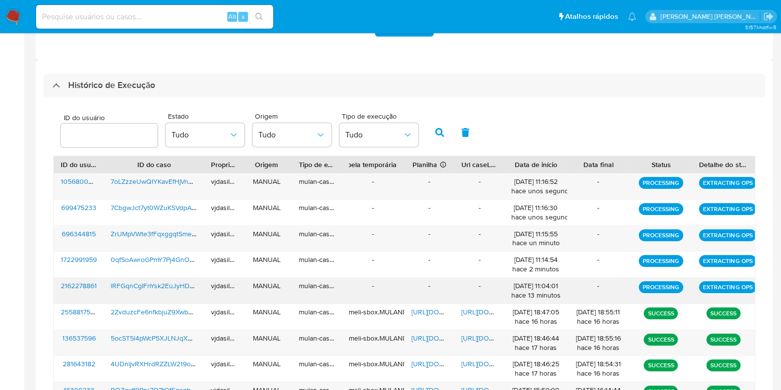
scroll to position [247, 0]
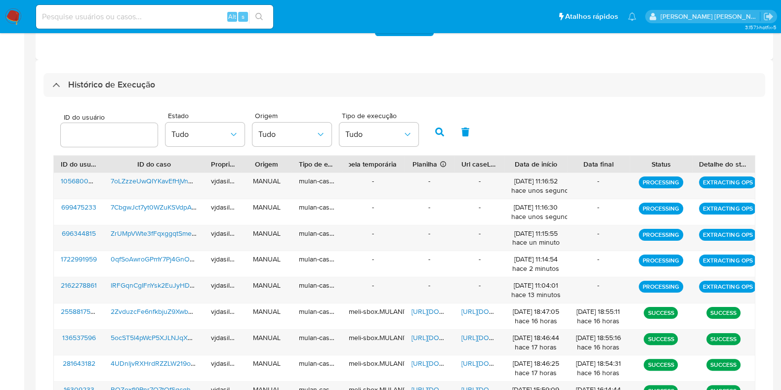
click at [542, 117] on div "ID do usuário Estado Tudo Origem Tudo Tipo de execução Tudo" at bounding box center [404, 131] width 702 height 48
click at [477, 335] on span "[URL][DOMAIN_NAME]" at bounding box center [496, 338] width 68 height 10
click at [419, 336] on span "[URL][DOMAIN_NAME]" at bounding box center [446, 338] width 68 height 10
click at [180, 334] on span "5ocST5l4pWcP5XJLNJqXNdrp" at bounding box center [157, 338] width 92 height 10
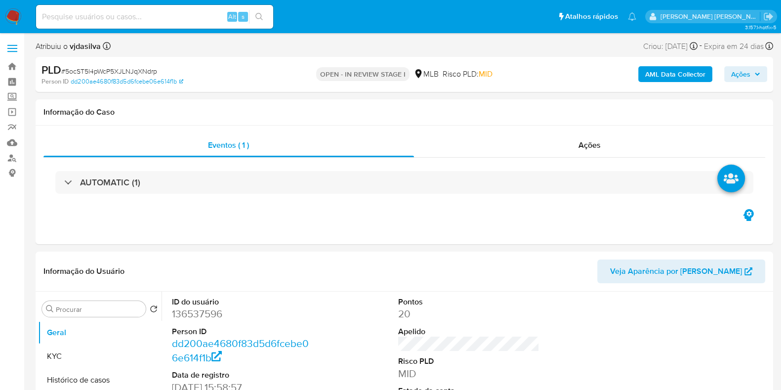
select select "10"
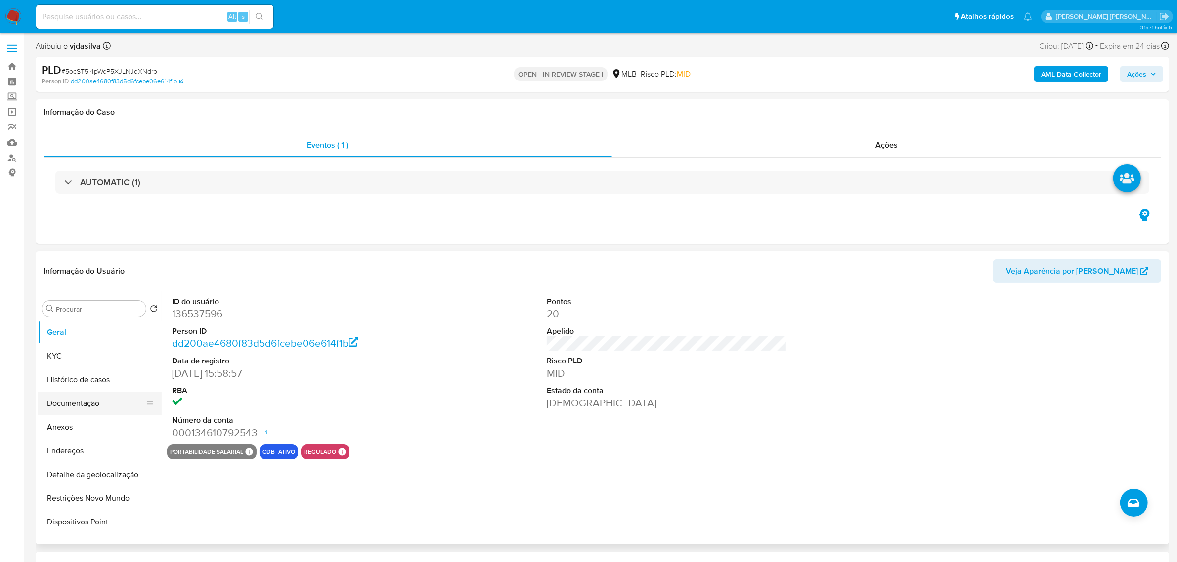
click at [95, 389] on button "Documentação" at bounding box center [96, 404] width 116 height 24
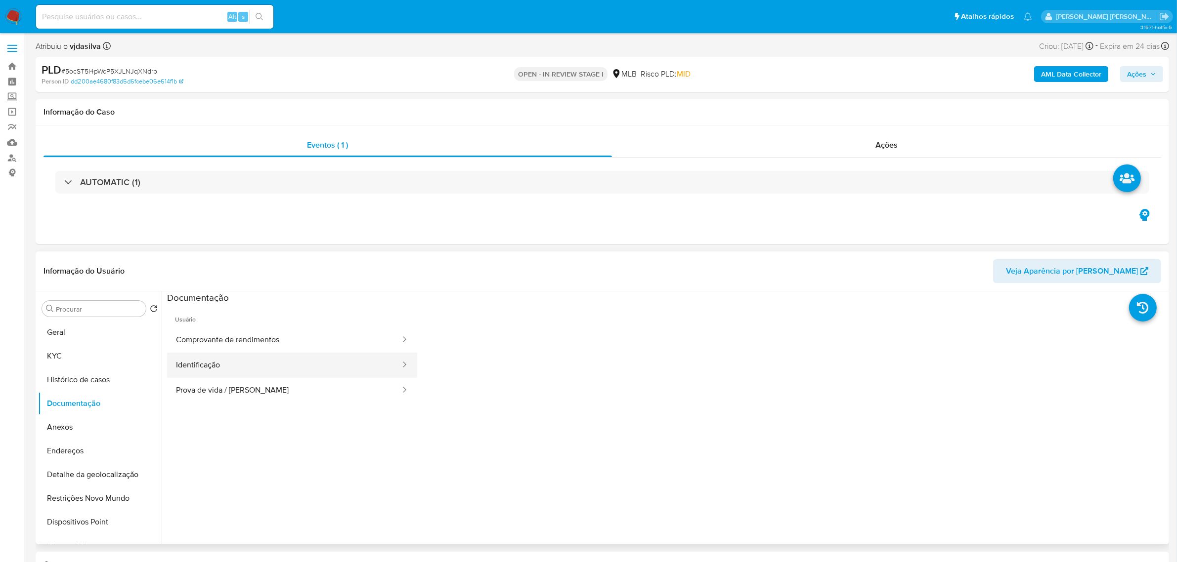
click at [327, 364] on button "Identificação" at bounding box center [284, 365] width 234 height 25
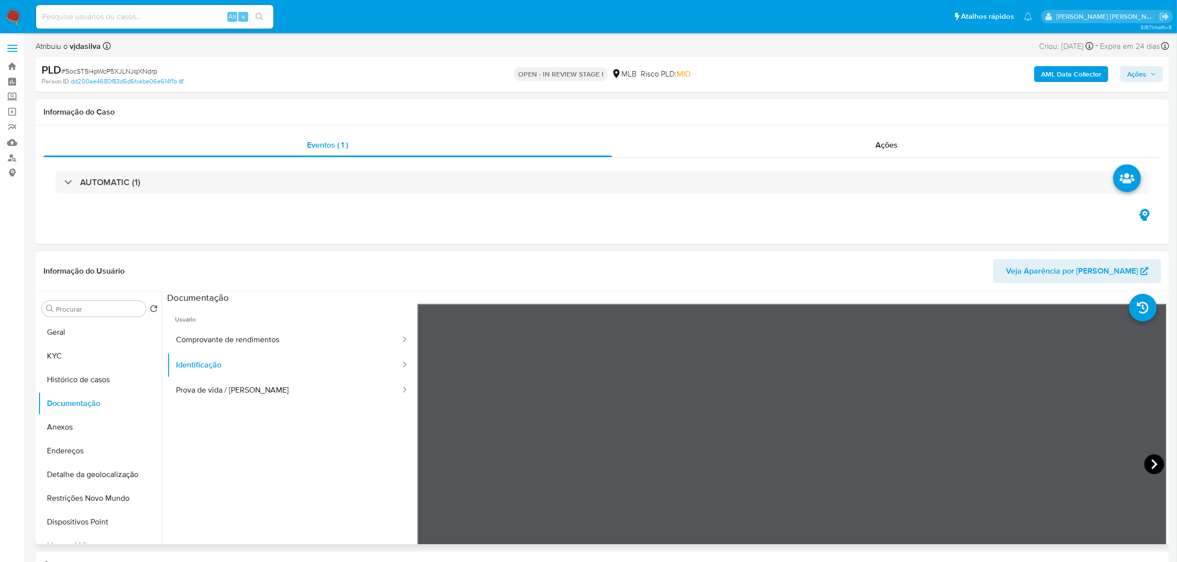
click at [790, 389] on icon at bounding box center [1154, 465] width 20 height 20
click at [236, 384] on button "Prova de vida / [PERSON_NAME]" at bounding box center [284, 390] width 234 height 25
click at [227, 340] on button "Comprovante de rendimentos" at bounding box center [284, 340] width 234 height 25
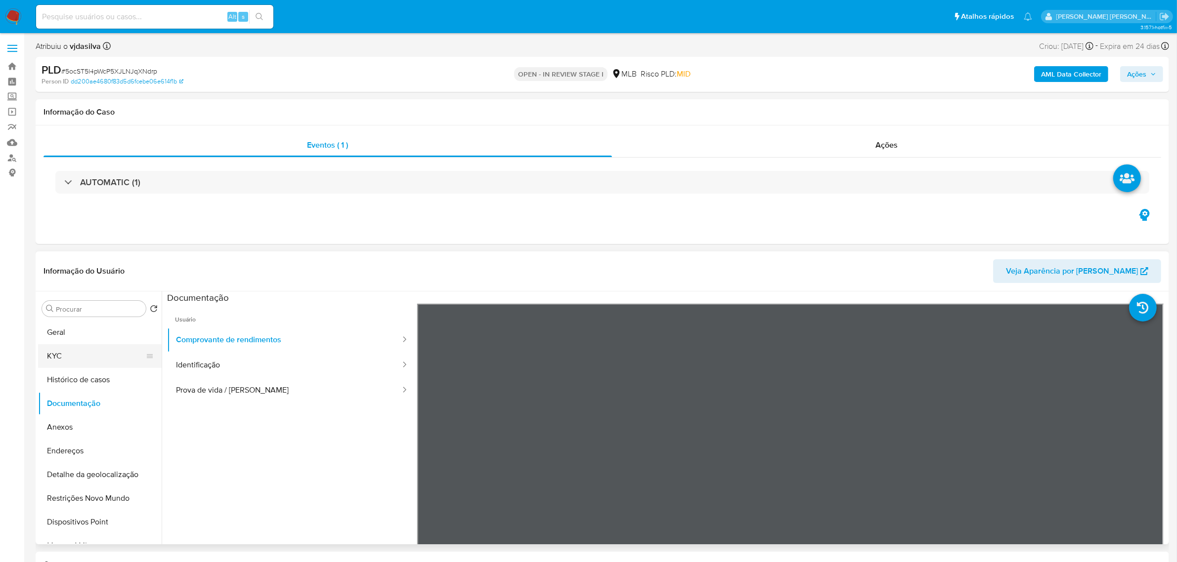
click at [67, 361] on button "KYC" at bounding box center [96, 356] width 116 height 24
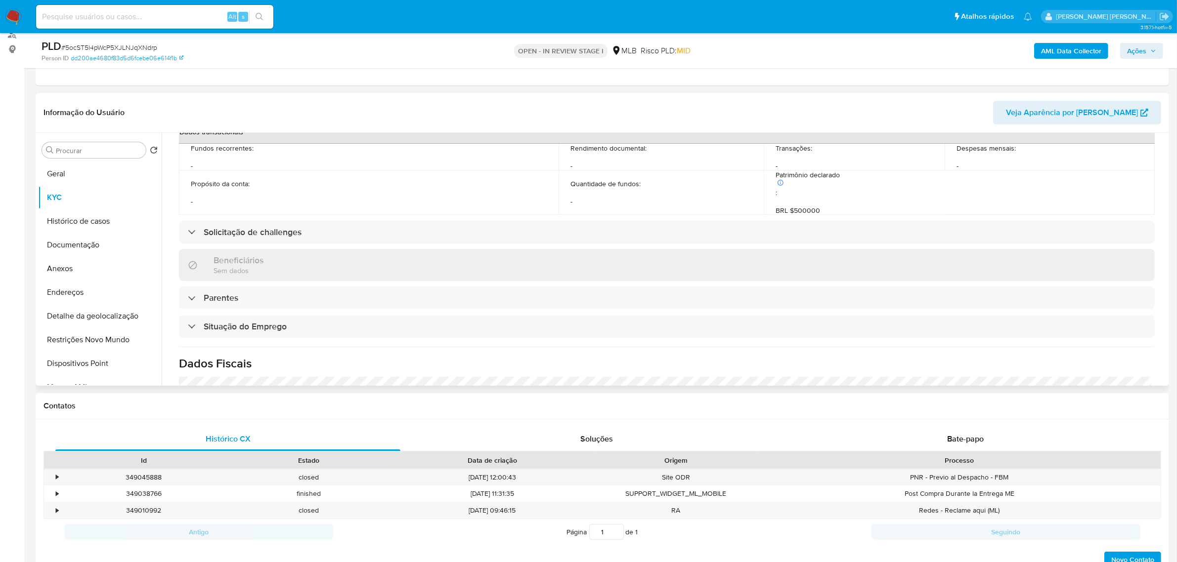
scroll to position [411, 0]
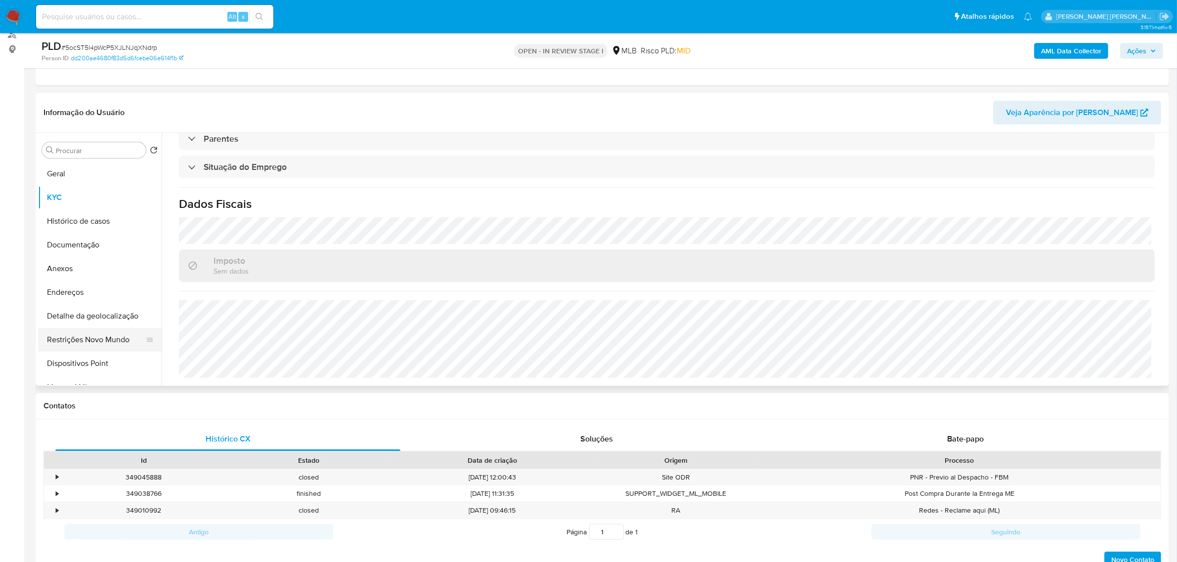
click at [76, 342] on button "Restrições Novo Mundo" at bounding box center [96, 340] width 116 height 24
